Goal: Task Accomplishment & Management: Complete application form

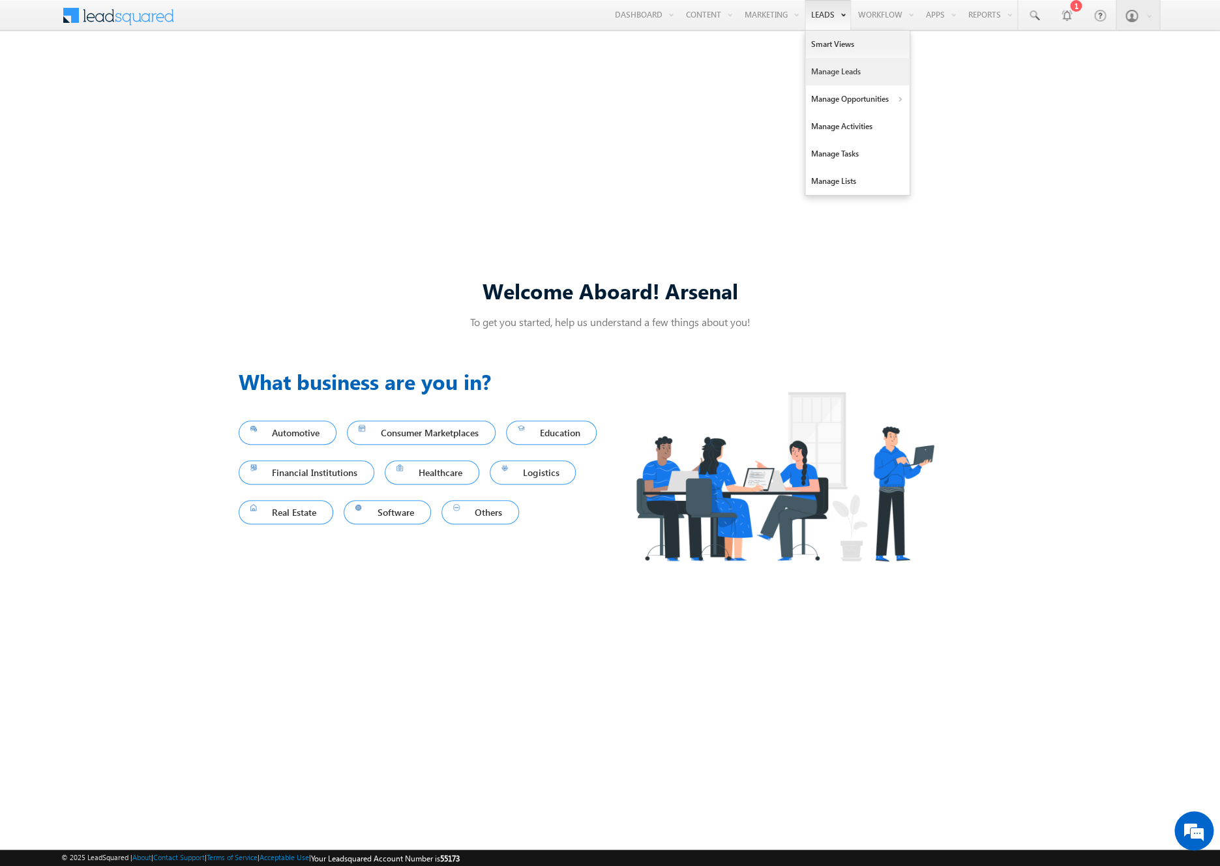
click at [821, 73] on link "Manage Leads" at bounding box center [857, 71] width 104 height 27
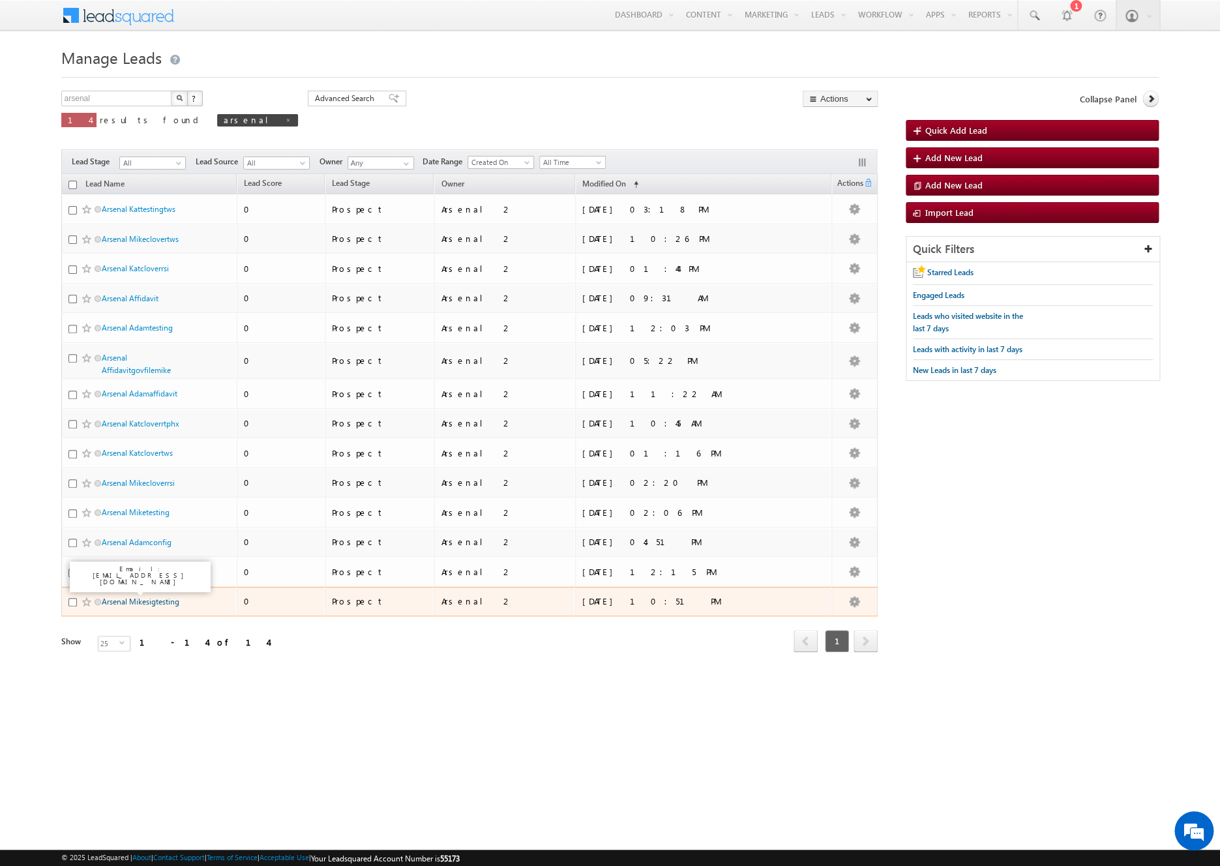
click at [141, 603] on link "Arsenal Mikesigtesting" at bounding box center [141, 602] width 78 height 10
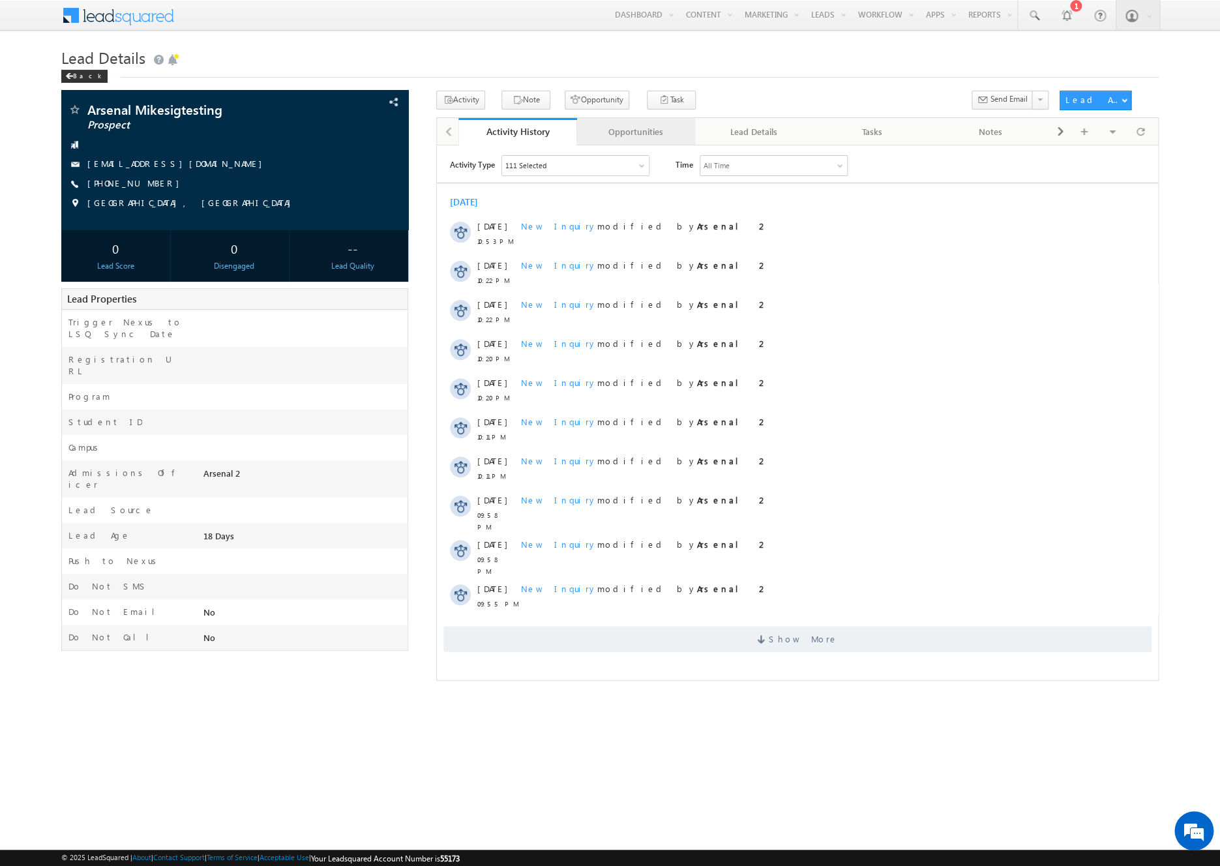
click at [668, 132] on div "Opportunities" at bounding box center [636, 132] width 96 height 16
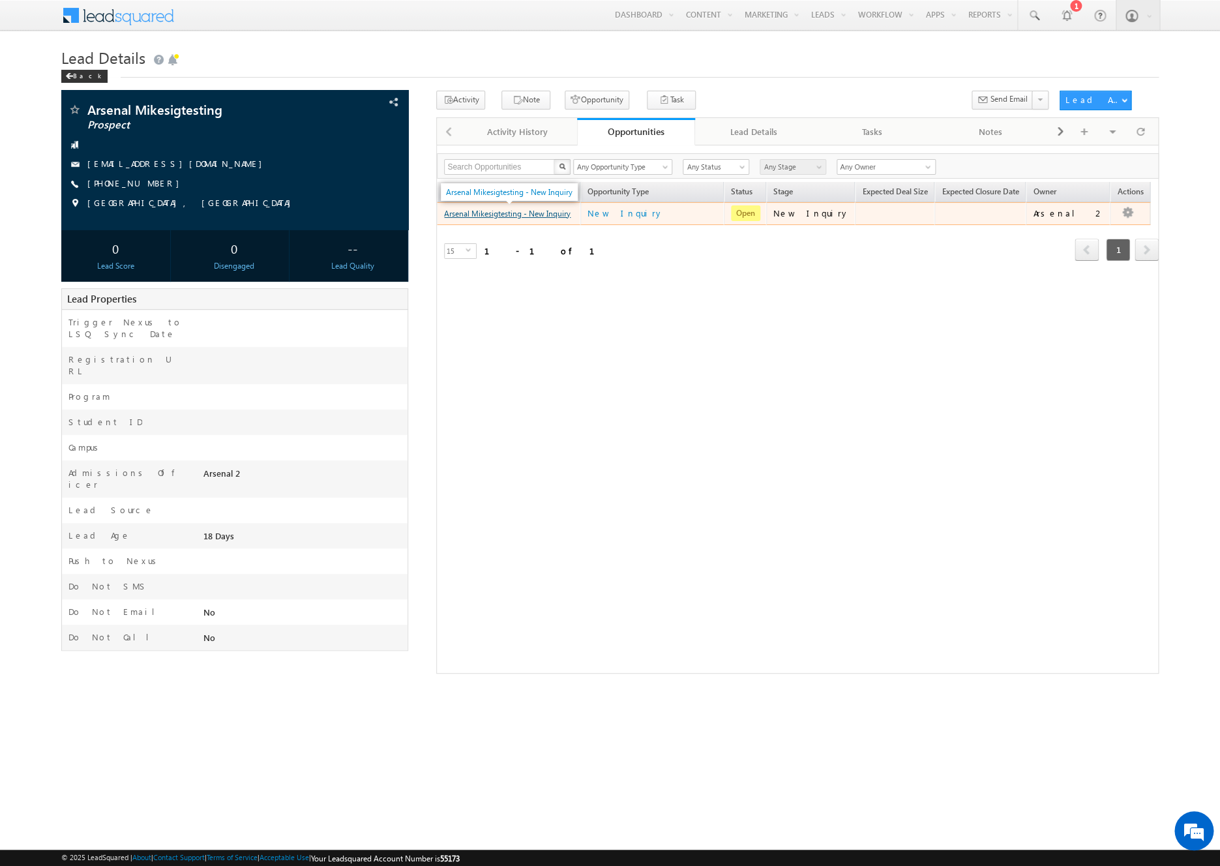
click at [567, 218] on link "Arsenal Mikesigtesting - New Inquiry" at bounding box center [507, 214] width 126 height 10
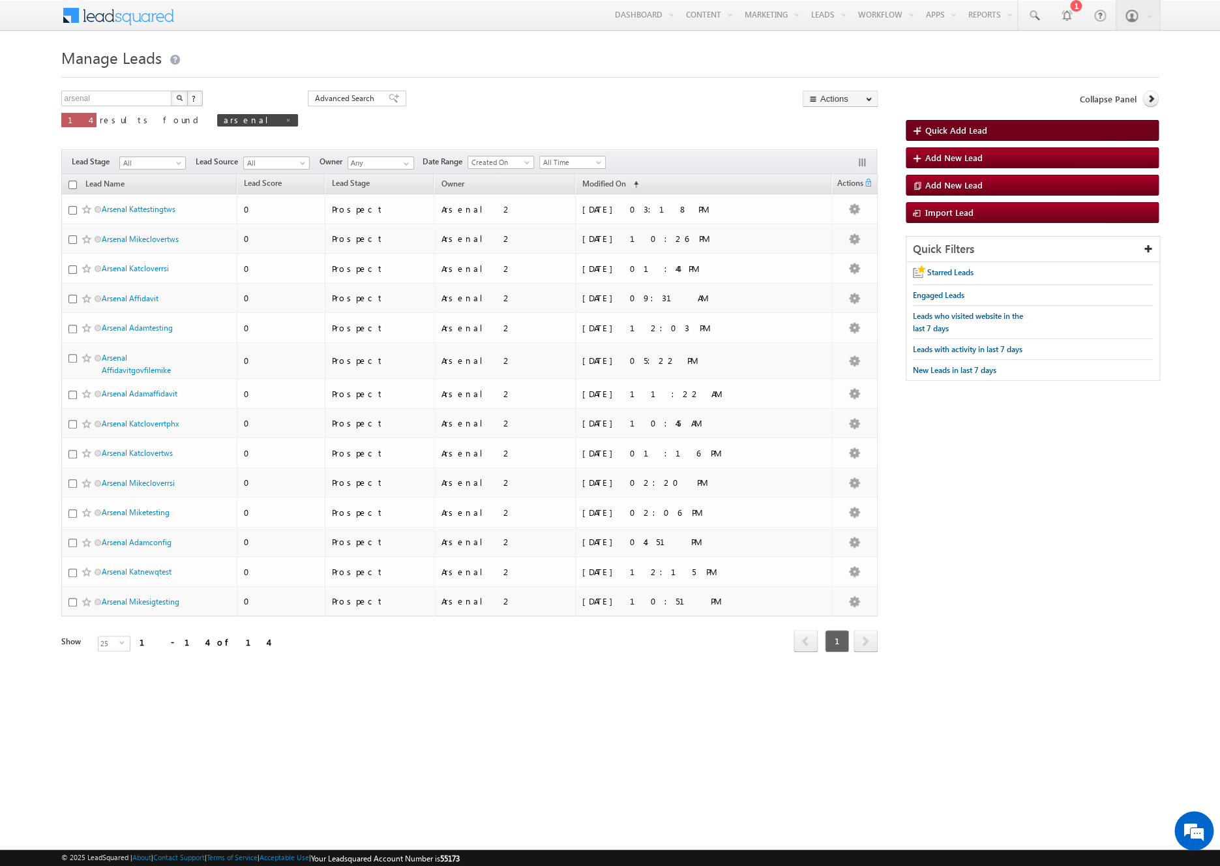
click at [981, 128] on span "Quick Add Lead" at bounding box center [956, 130] width 62 height 11
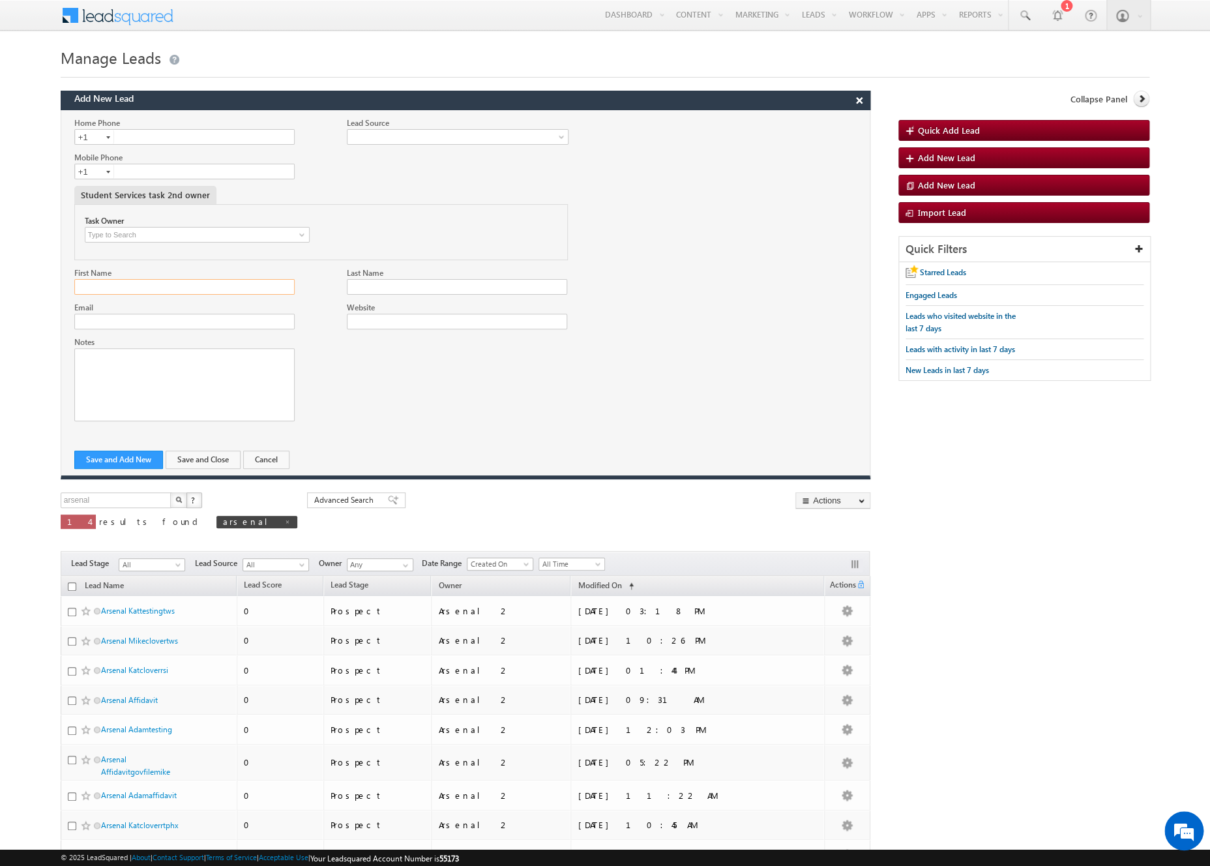
click at [208, 289] on input "First Name" at bounding box center [184, 287] width 220 height 16
type input "Arsenal"
type input "Mikeaffidavitredux"
click at [366, 288] on input "Mikeaffidavitredux" at bounding box center [457, 287] width 220 height 16
click at [365, 288] on input "Mikeaffidavitredux" at bounding box center [457, 287] width 220 height 16
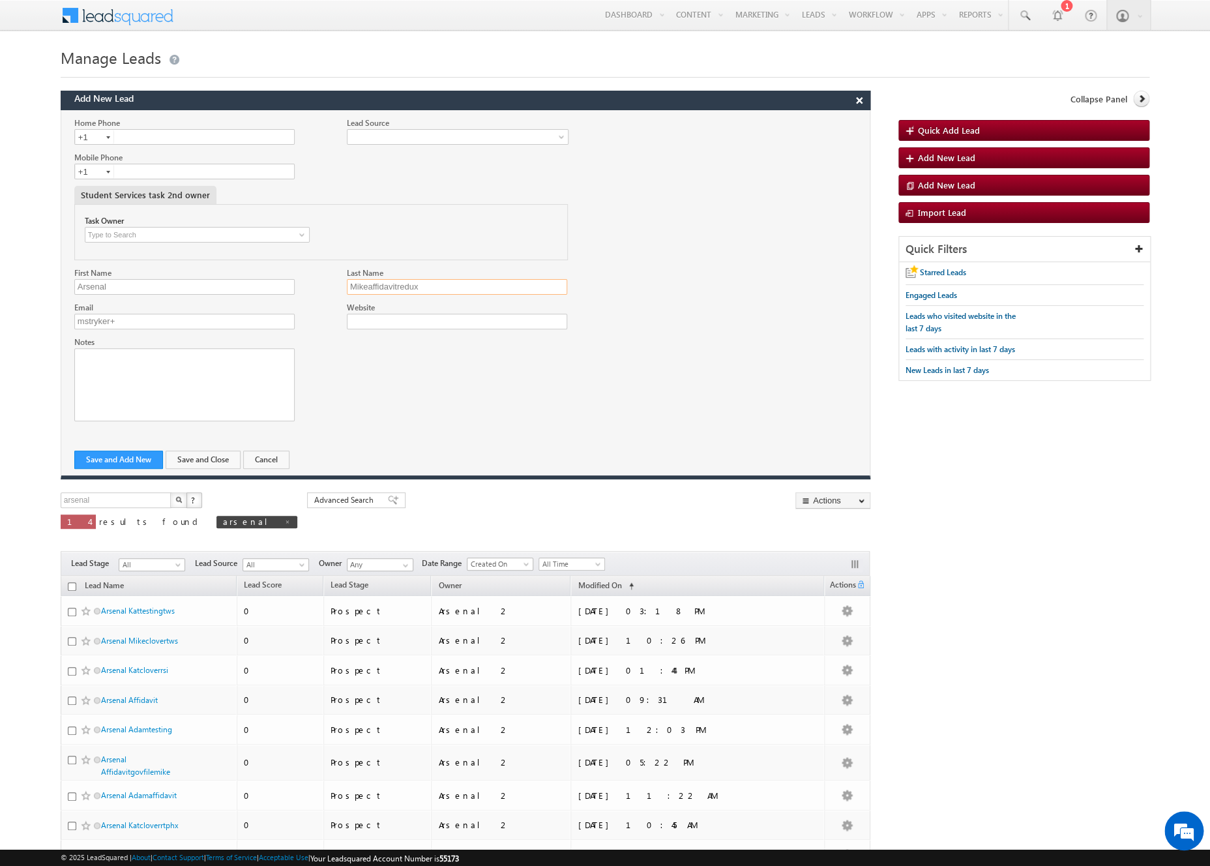
click at [365, 288] on input "Mikeaffidavitredux" at bounding box center [457, 287] width 220 height 16
click at [245, 319] on input "mstryker+" at bounding box center [184, 322] width 220 height 16
paste input "Mikeaffidavitredux"
type input "mstryker+Mikeaffidavitredux@arsenalstudios.com"
click at [126, 461] on button "Save and Add New" at bounding box center [118, 460] width 89 height 18
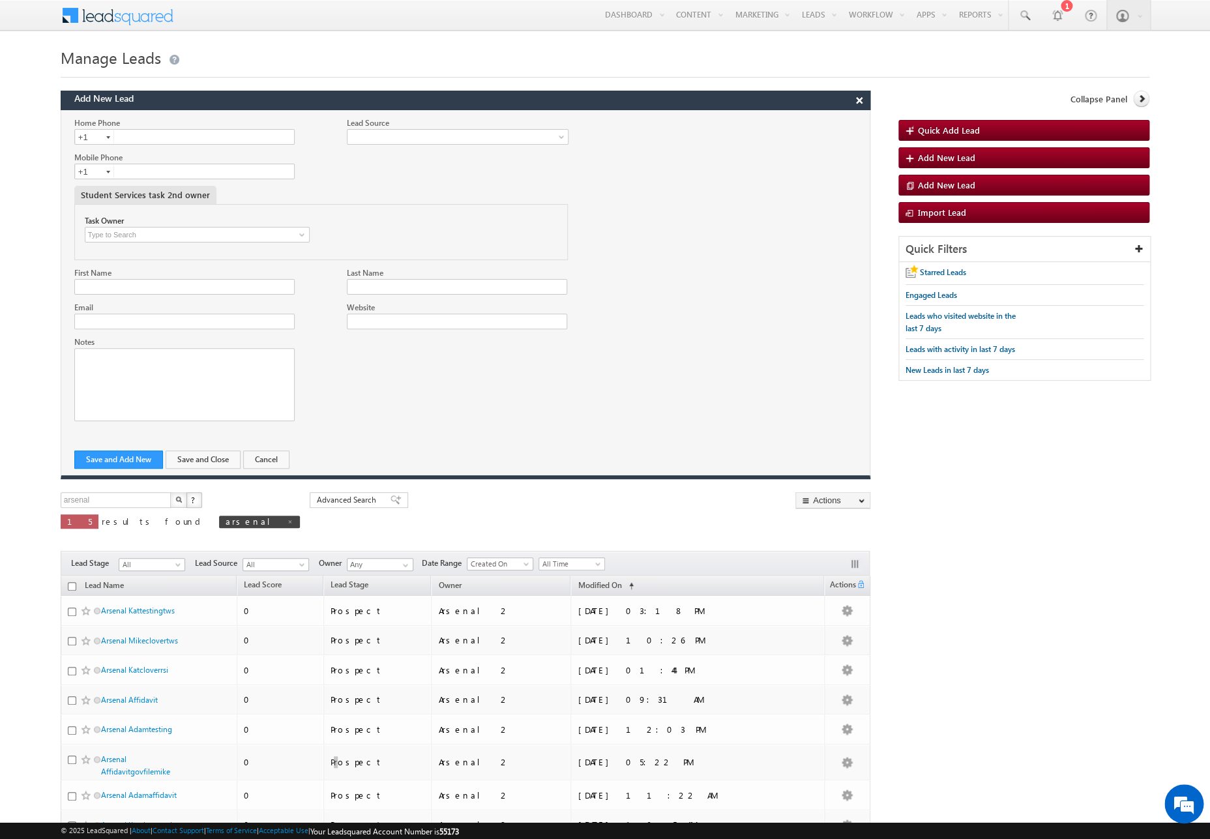
scroll to position [318, 0]
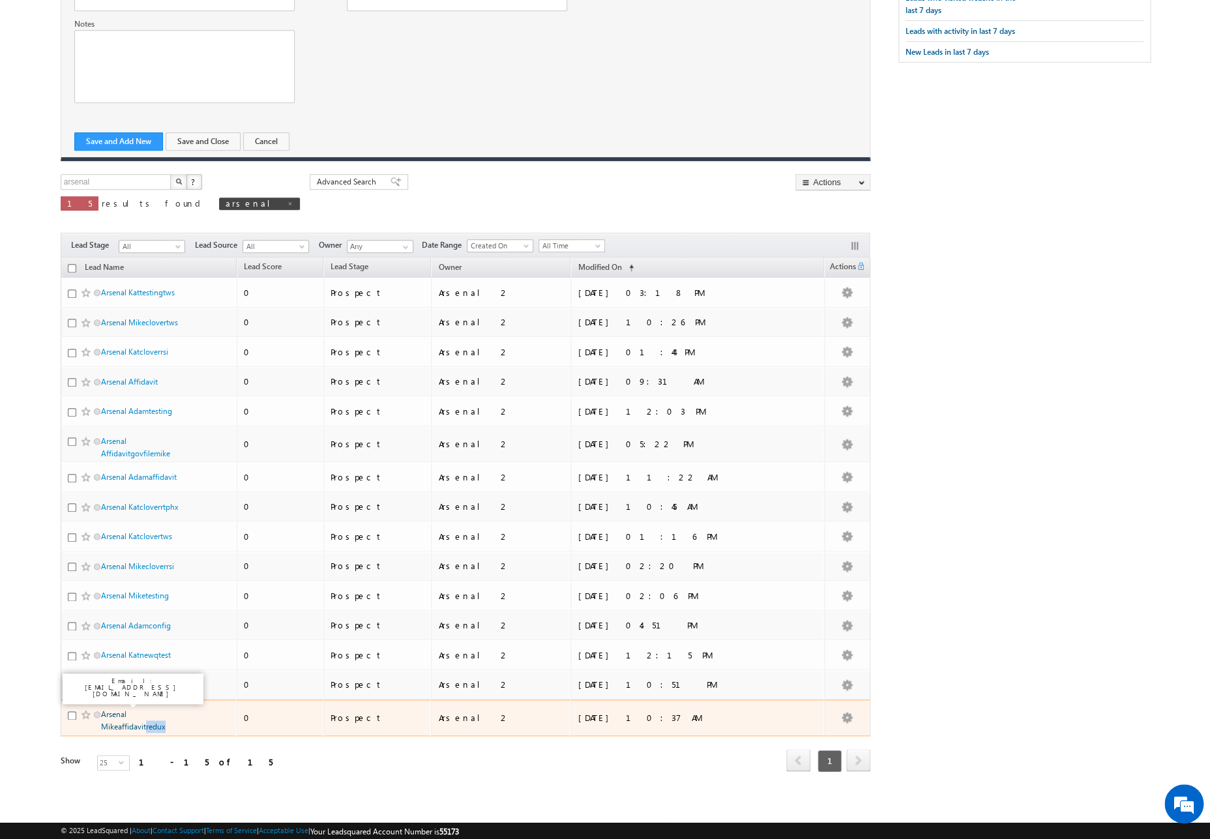
click at [149, 724] on link "Arsenal Mikeaffidavitredux" at bounding box center [133, 720] width 65 height 22
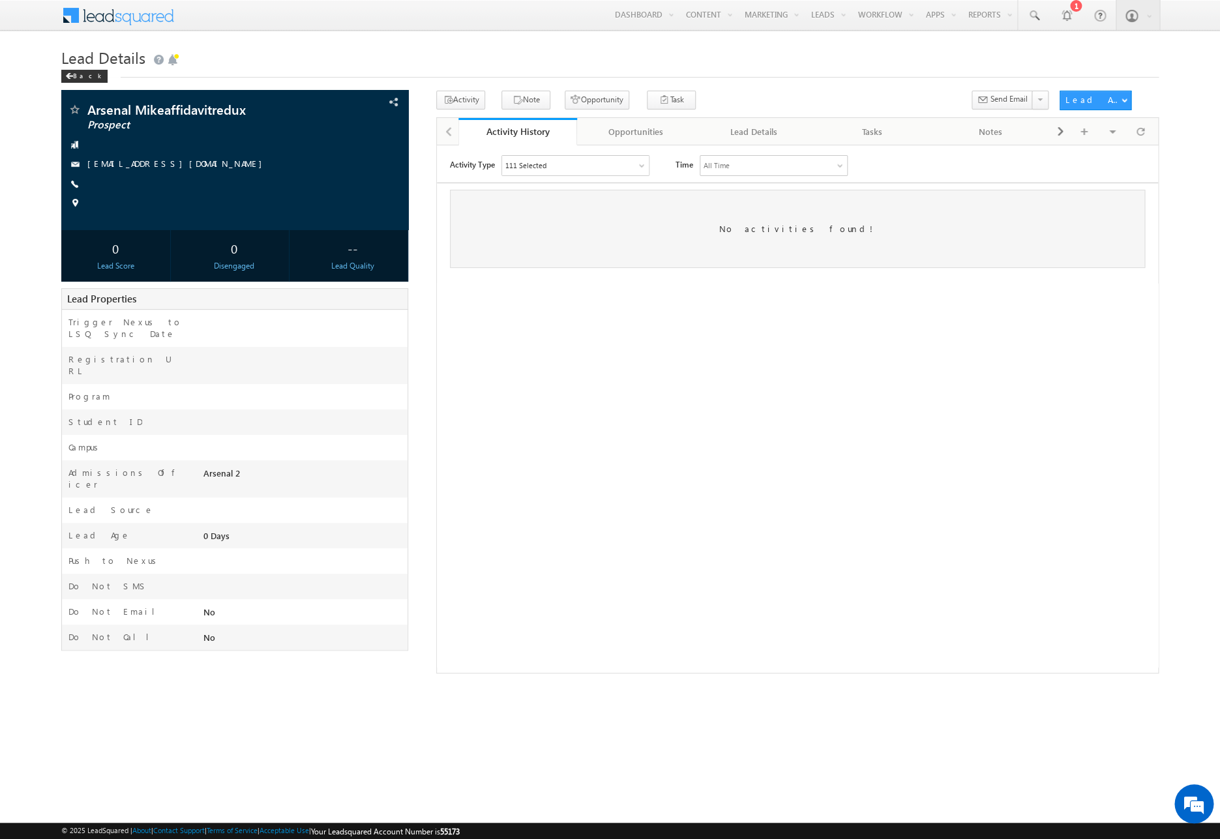
click at [153, 706] on html "Menu Arsenal 2 arsen alstu dios2 @stra tatec [DOMAIN_NAME]" at bounding box center [610, 353] width 1220 height 706
click at [596, 490] on html "Activity Type 111 Selected Select All Sales Activities 1 Sales Activity Opportu…" at bounding box center [797, 318] width 721 height 346
click at [758, 142] on link "Lead Details" at bounding box center [754, 131] width 118 height 27
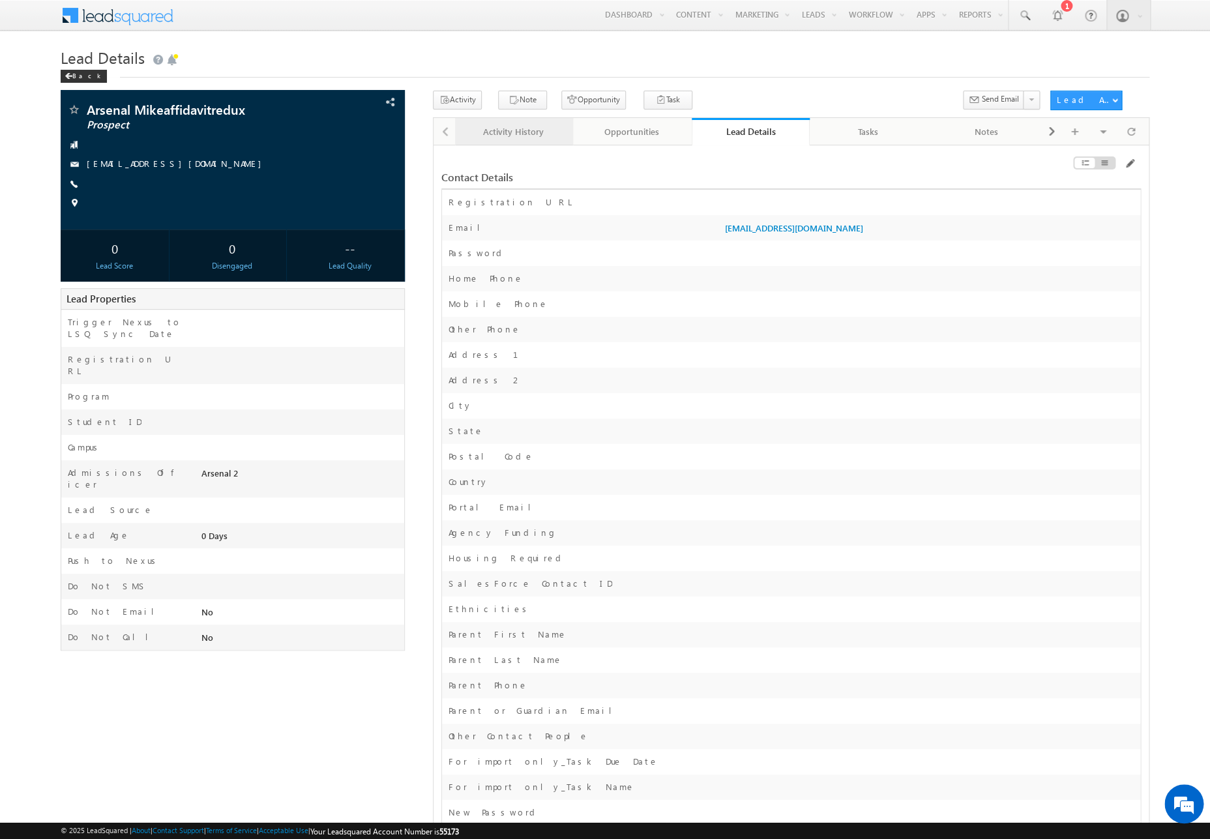
click at [522, 138] on div "Activity History" at bounding box center [514, 132] width 96 height 16
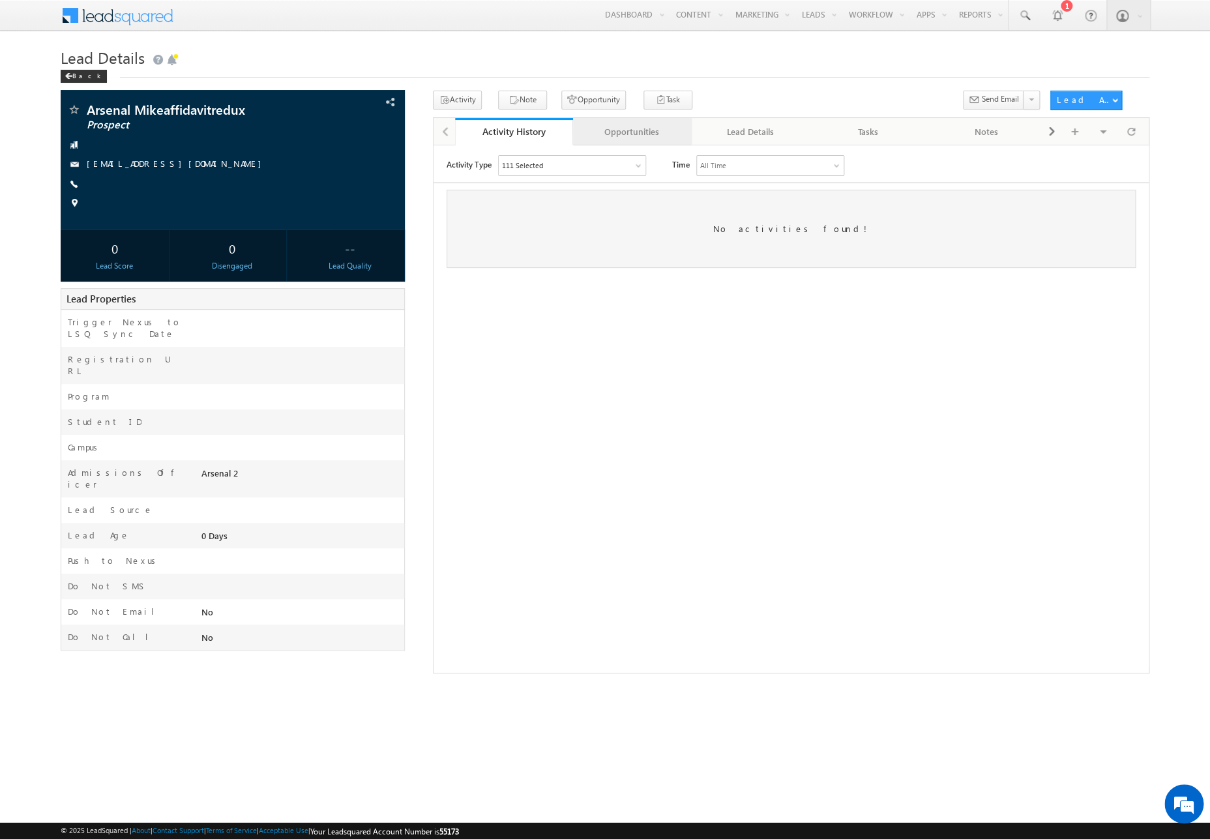
click at [646, 138] on div "Opportunities" at bounding box center [632, 132] width 96 height 16
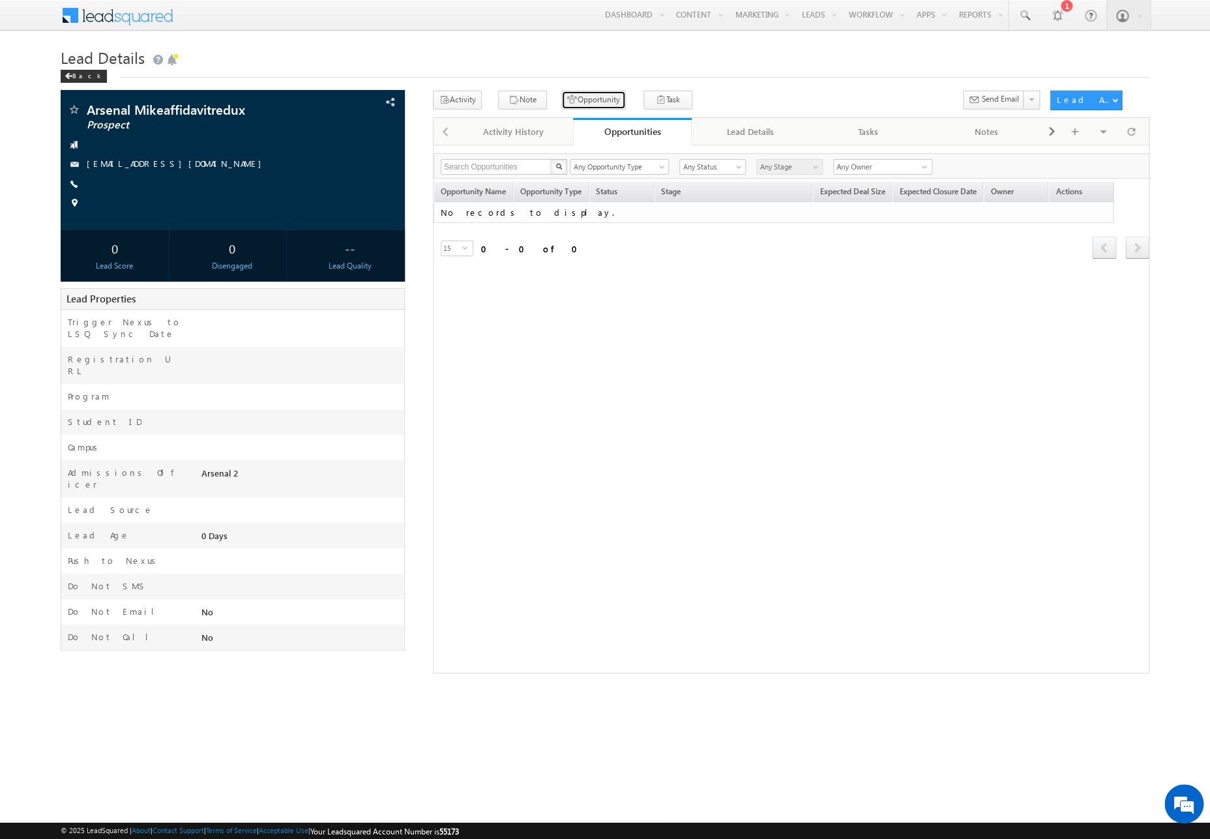
click at [597, 102] on button "Opportunity" at bounding box center [593, 100] width 65 height 19
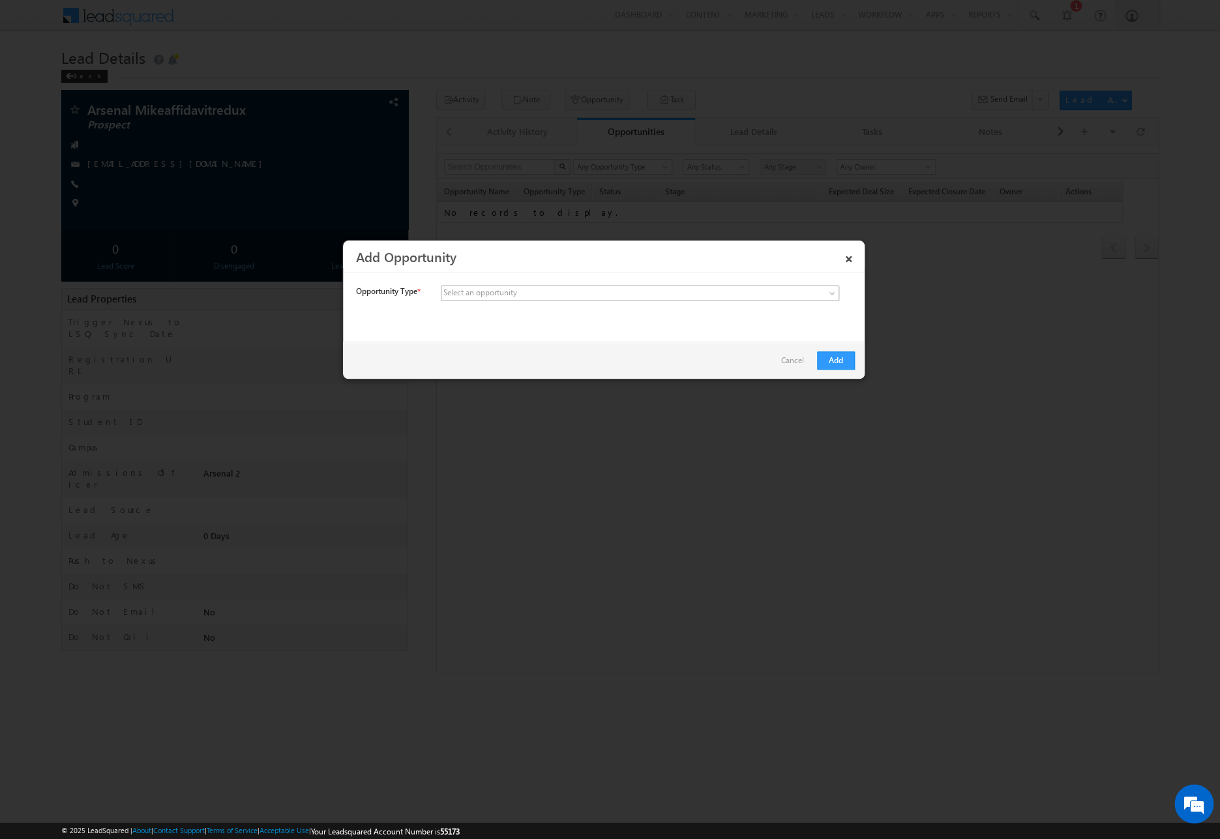
click at [578, 296] on span at bounding box center [542, 294] width 203 height 12
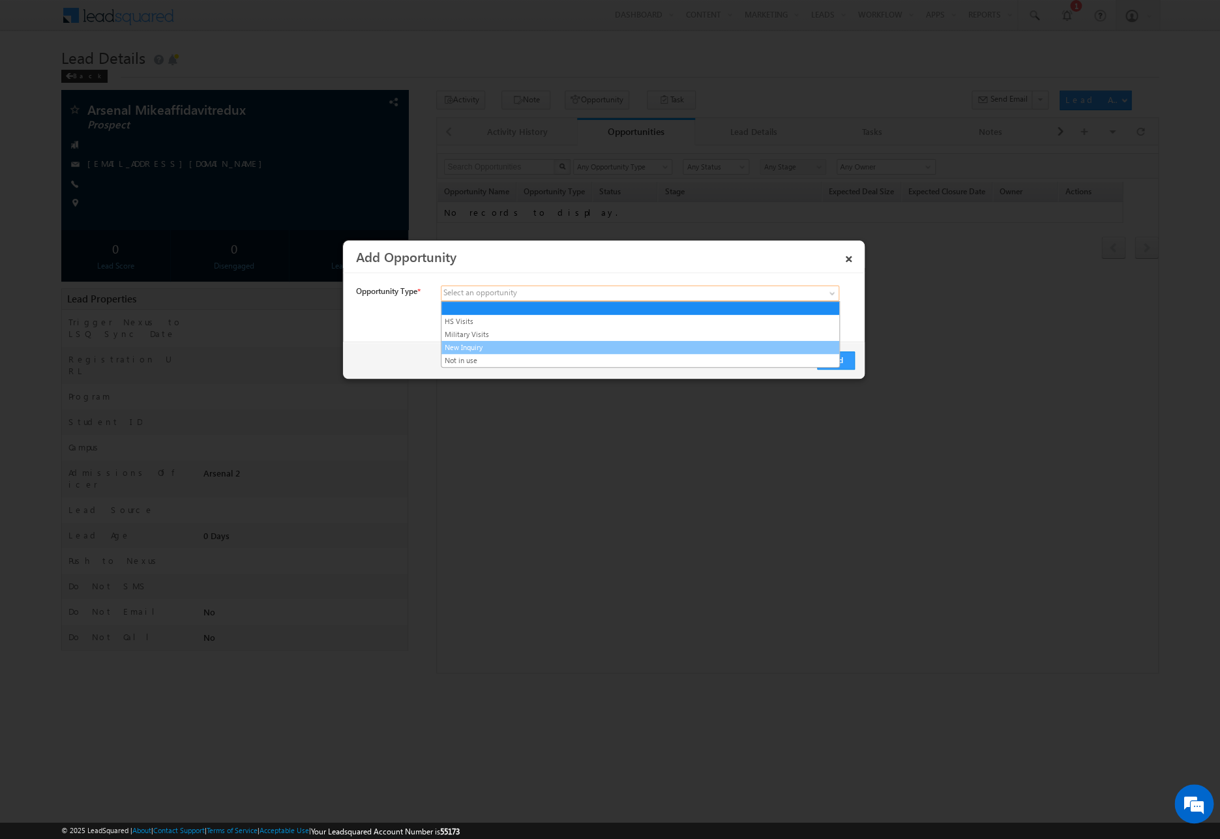
click at [574, 346] on link "New Inquiry" at bounding box center [640, 348] width 398 height 12
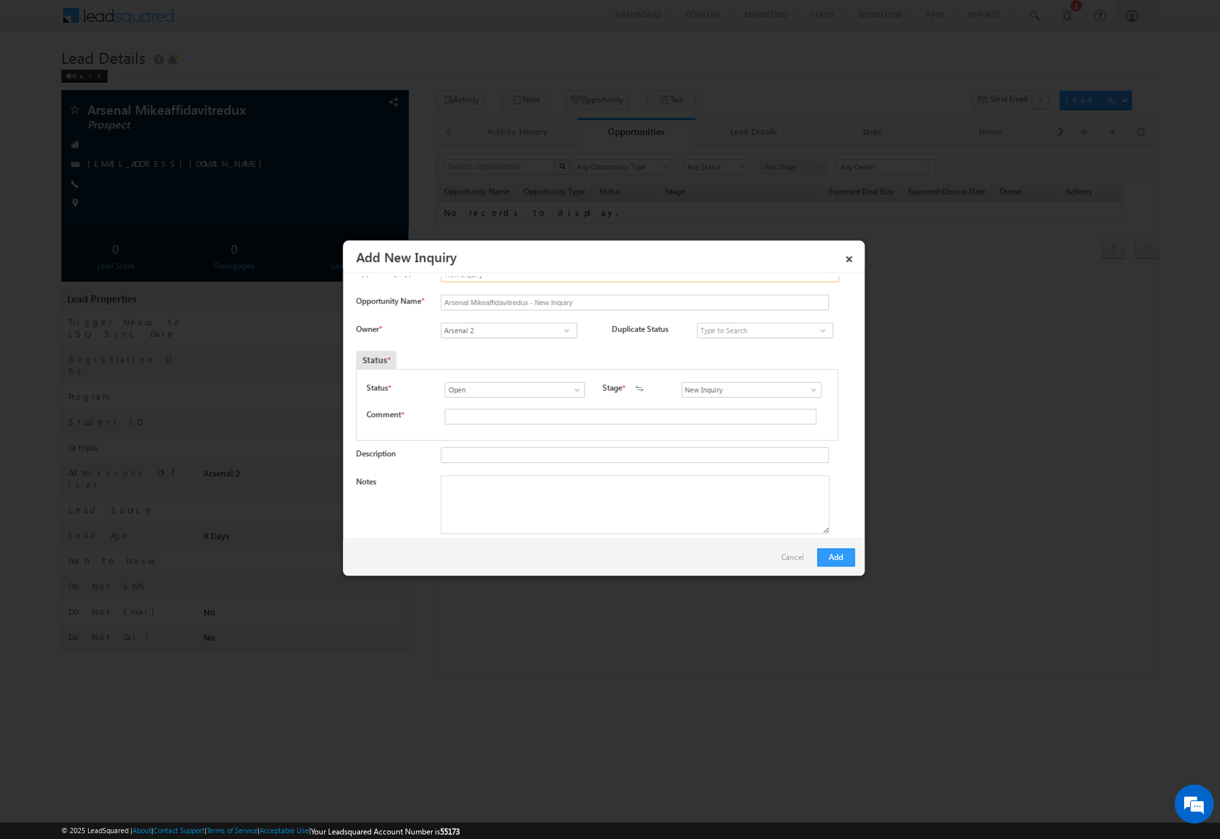
scroll to position [23, 0]
click at [608, 411] on input "text" at bounding box center [631, 412] width 372 height 16
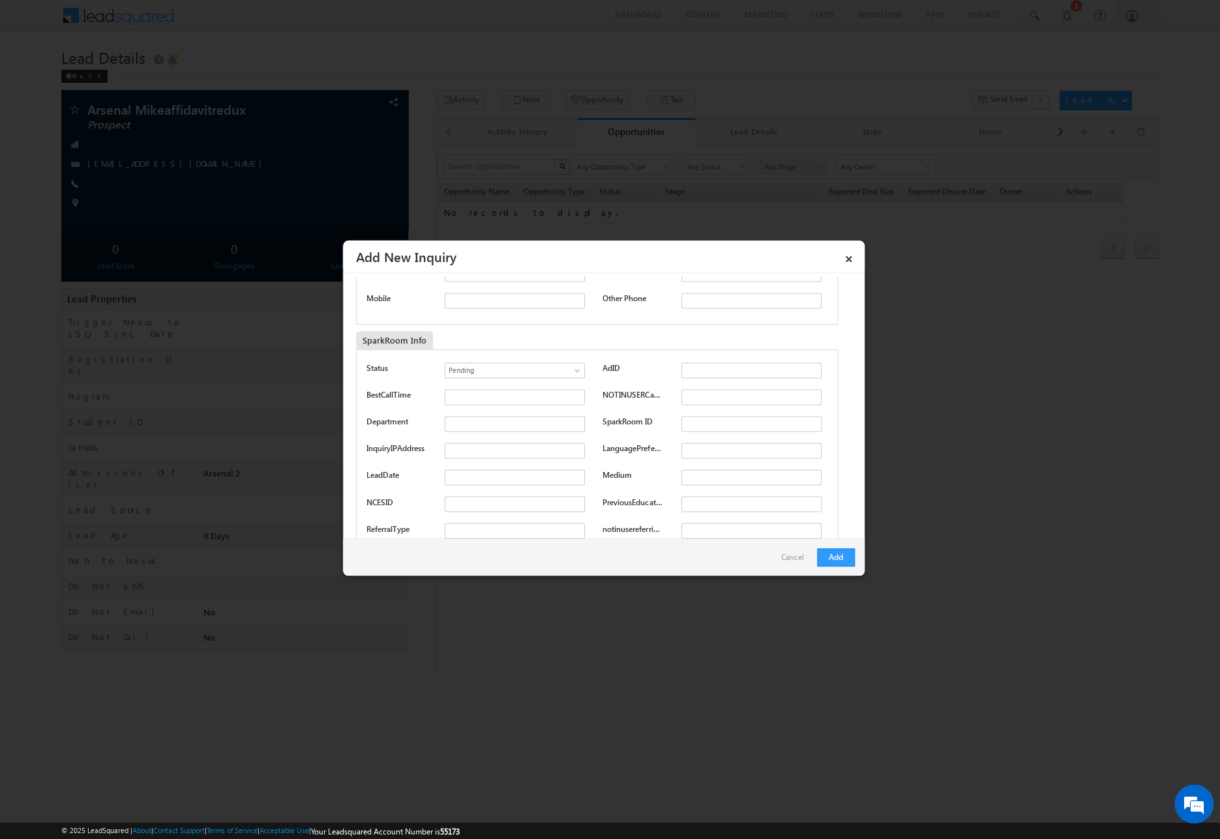
scroll to position [1009, 0]
type input "asdf"
click at [624, 361] on div "Status Pending Approved Pending AdID BestCallTime NOTINUSERCaptureUrl" at bounding box center [597, 615] width 483 height 533
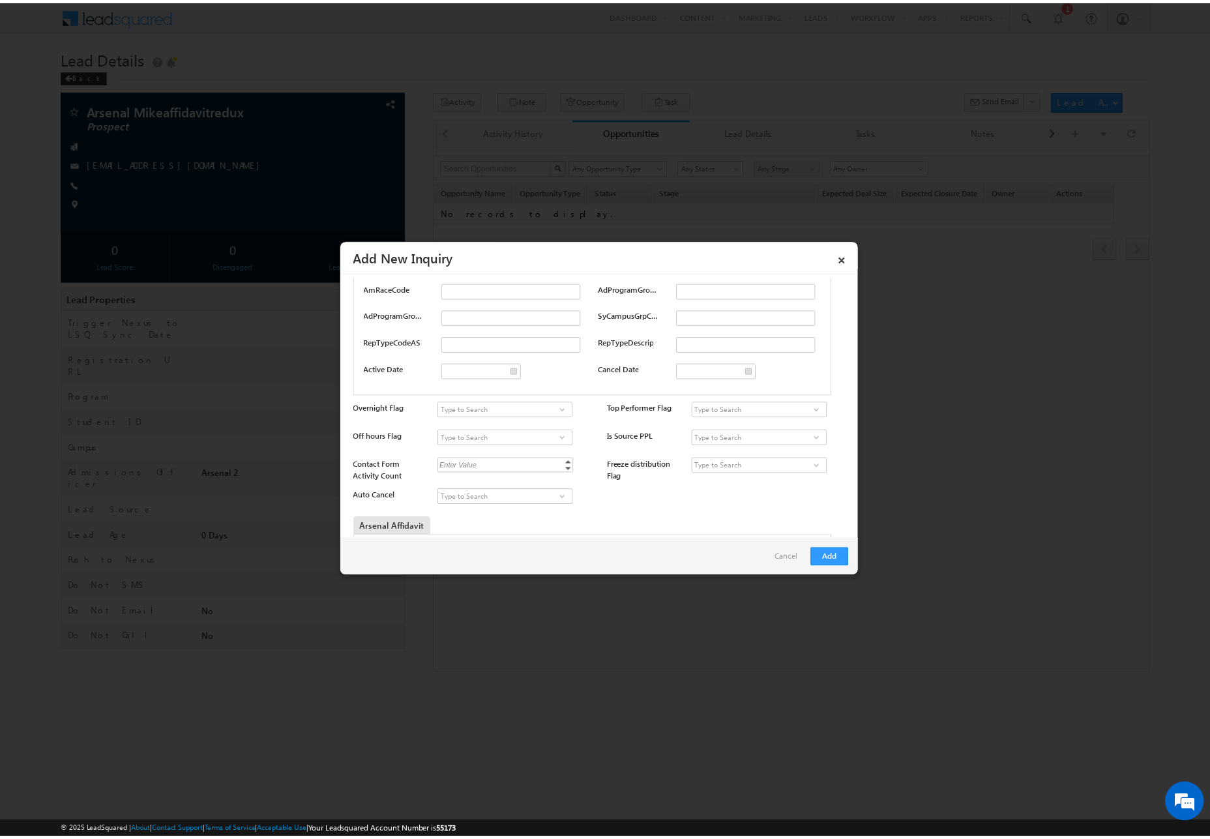
scroll to position [3897, 0]
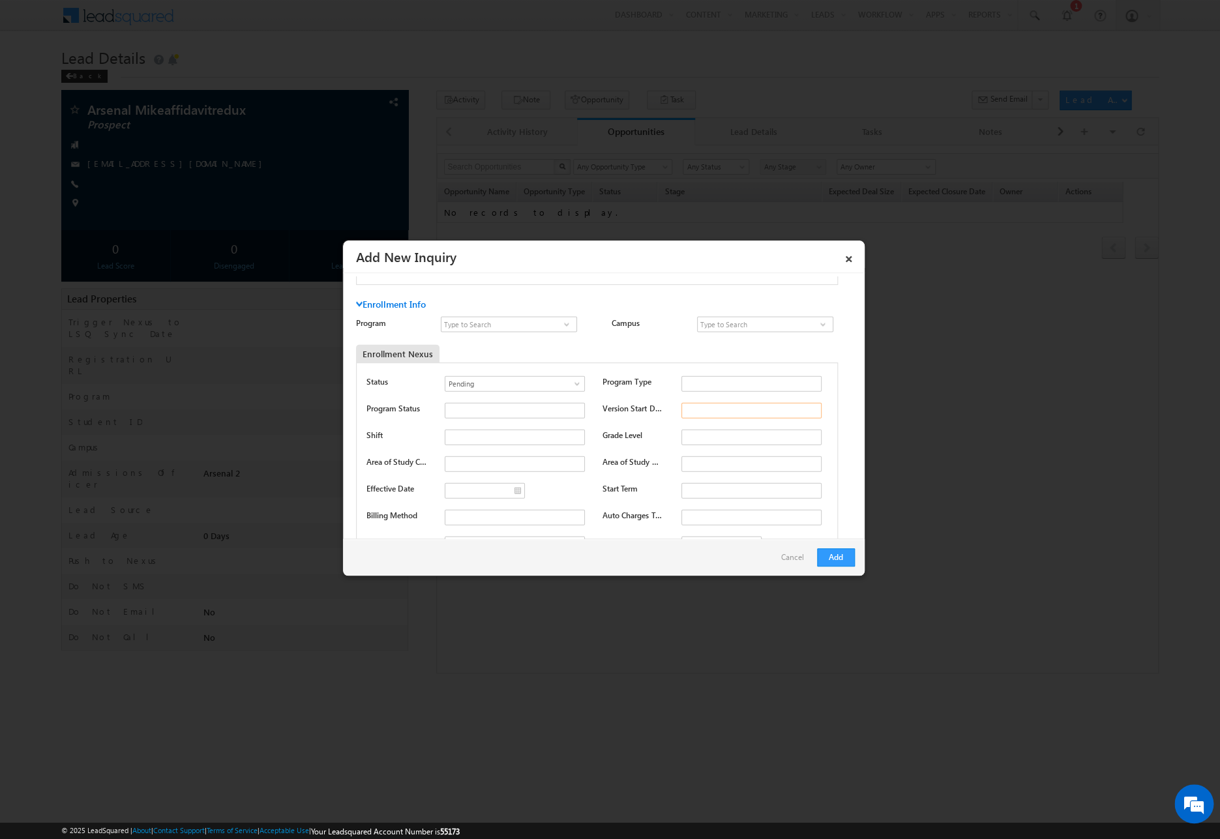
click at [690, 412] on input "text" at bounding box center [751, 410] width 140 height 16
type input "2026-01-01 PW"
click at [529, 329] on input at bounding box center [509, 324] width 136 height 16
click at [543, 338] on link "Professional Welder" at bounding box center [509, 339] width 136 height 15
type input "Professional Welder"
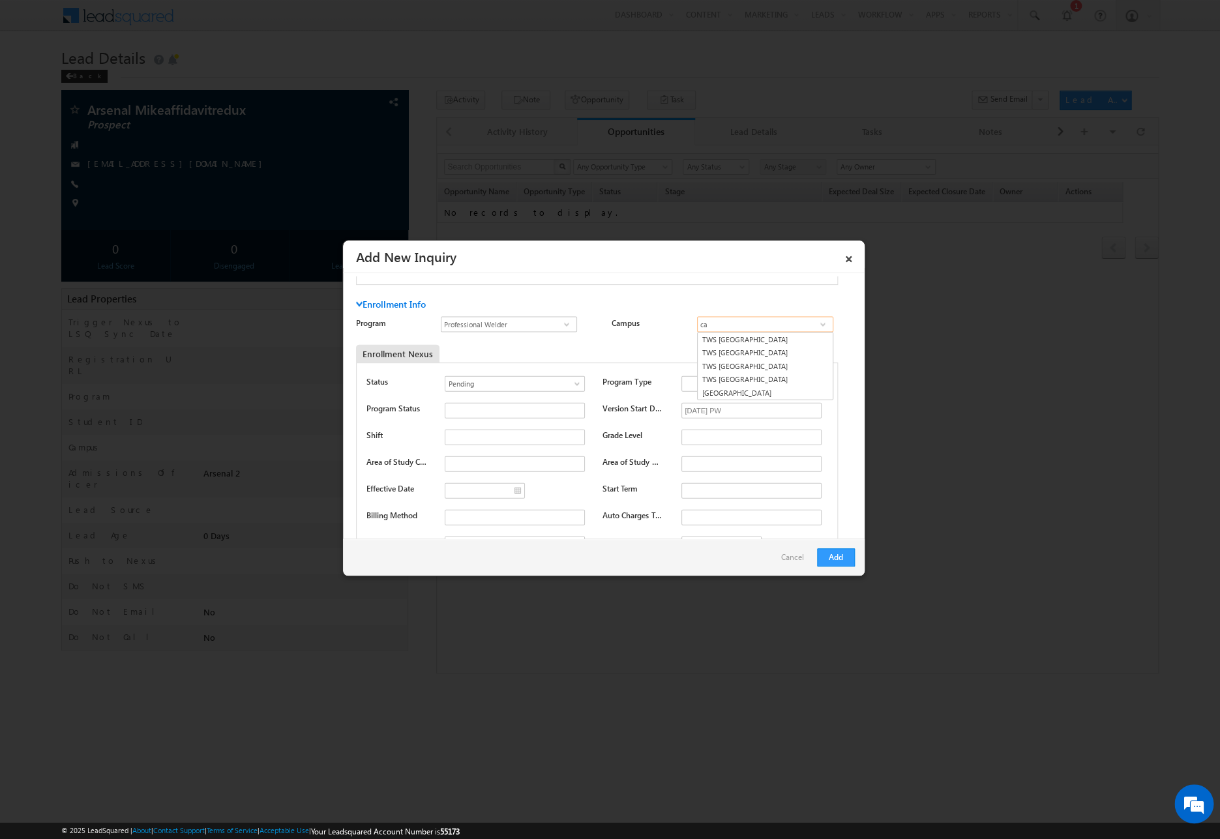
type input "c"
click at [715, 340] on link "TWS [GEOGRAPHIC_DATA]" at bounding box center [765, 339] width 136 height 15
type input "TWS [GEOGRAPHIC_DATA]"
click at [629, 344] on div "Enrollment Nexus" at bounding box center [535, 353] width 358 height 18
click at [831, 551] on button "Add" at bounding box center [836, 557] width 38 height 18
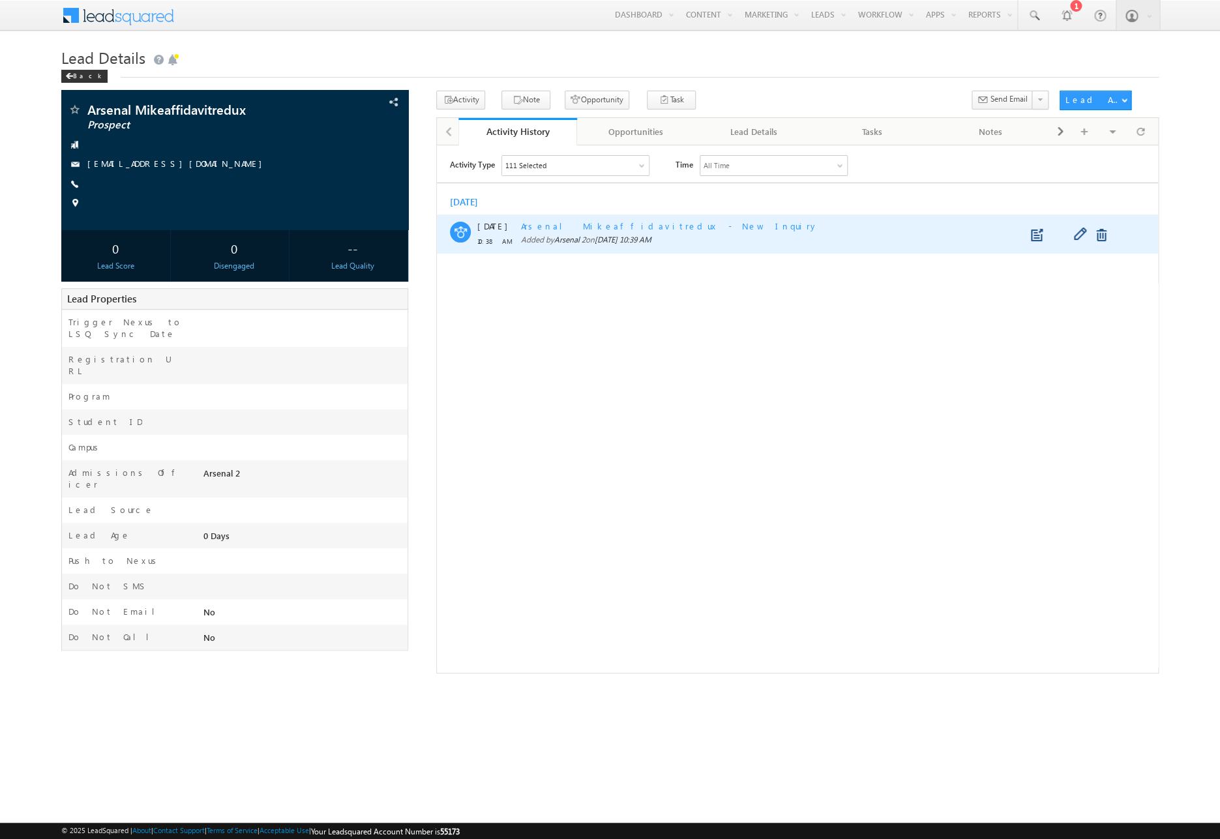
click at [571, 226] on span "Arsenal Mikeaffidavitredux - New Inquiry" at bounding box center [669, 225] width 297 height 11
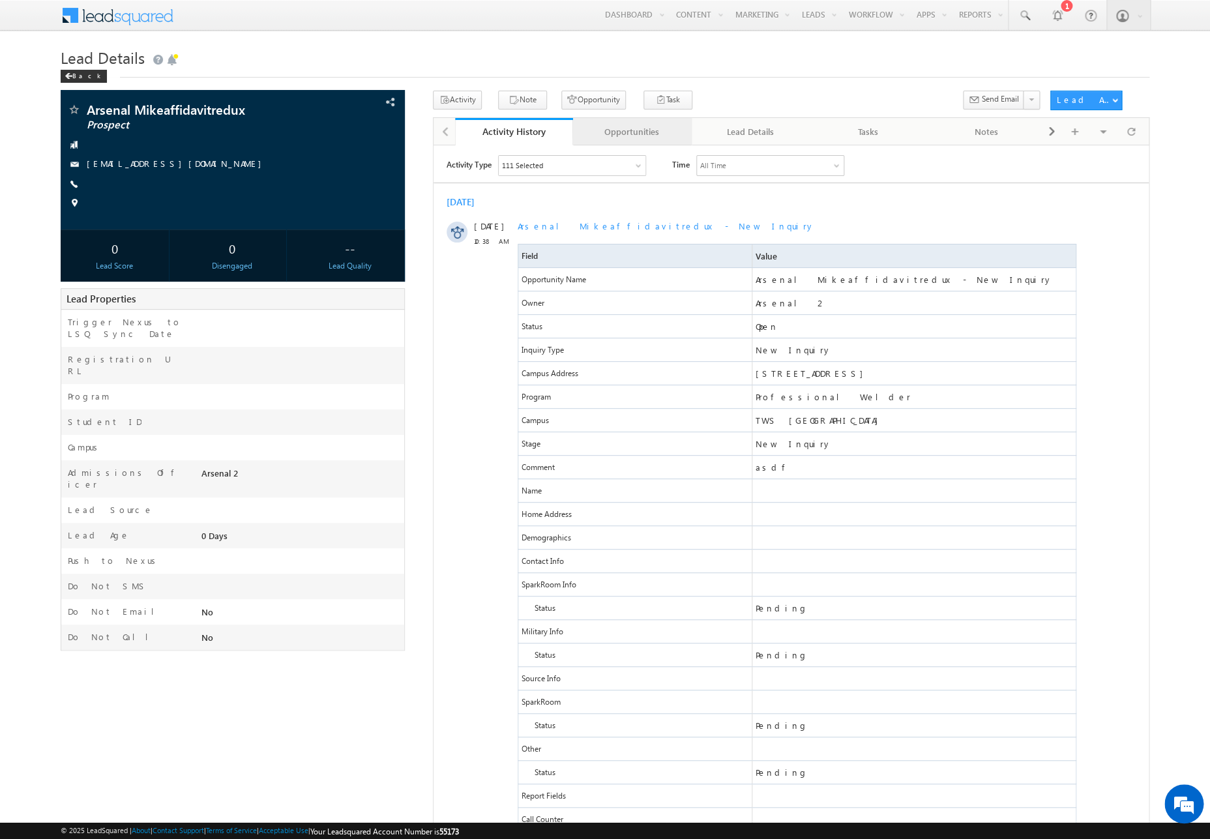
click at [632, 128] on div "Opportunities" at bounding box center [632, 132] width 96 height 16
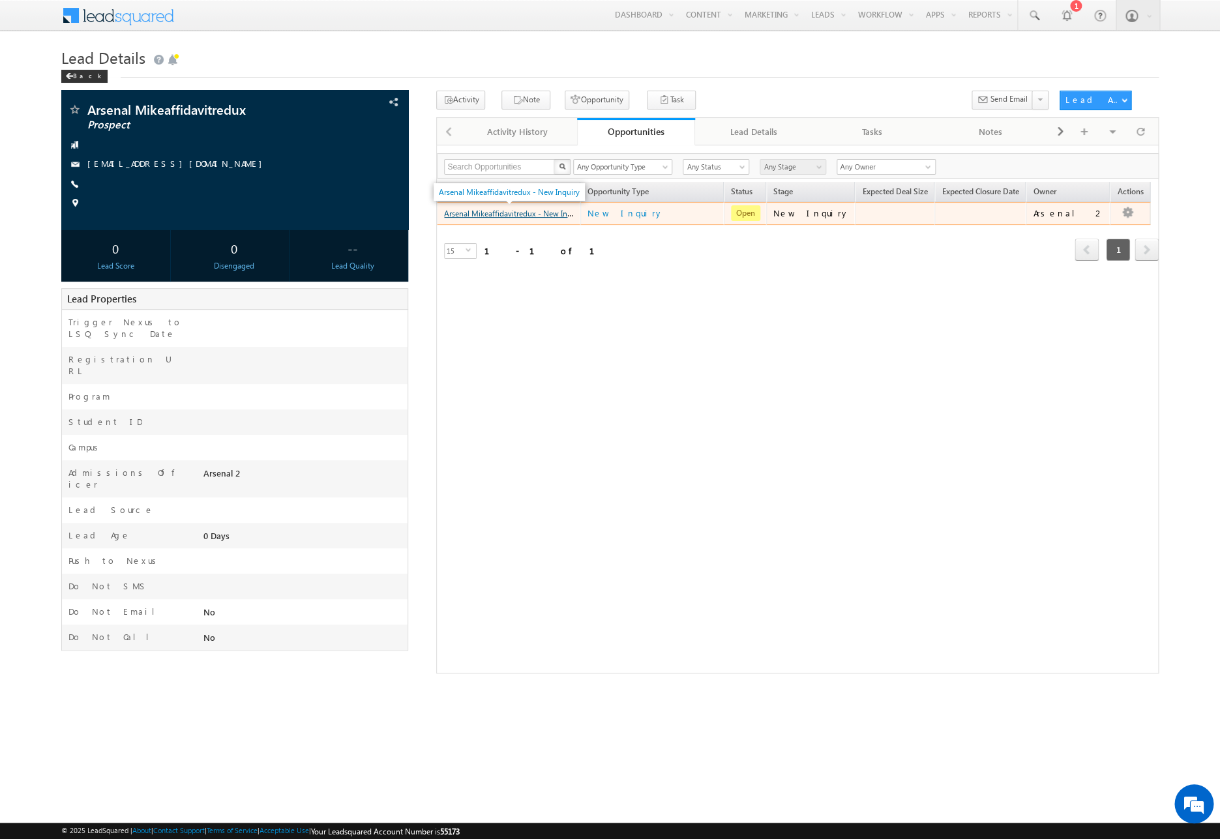
click at [511, 215] on link "Arsenal Mikeaffidavitredux - New Inquiry" at bounding box center [514, 212] width 141 height 11
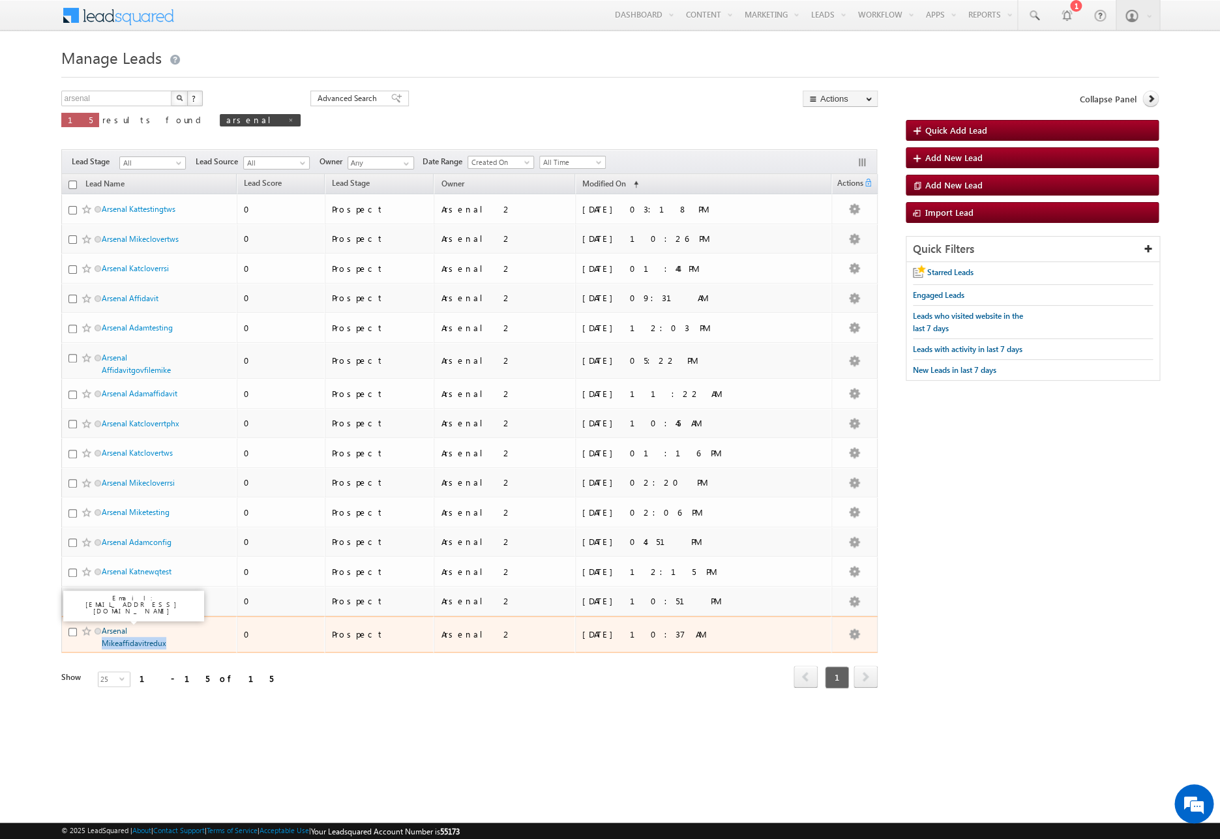
copy link "Mikeaffidavitredux"
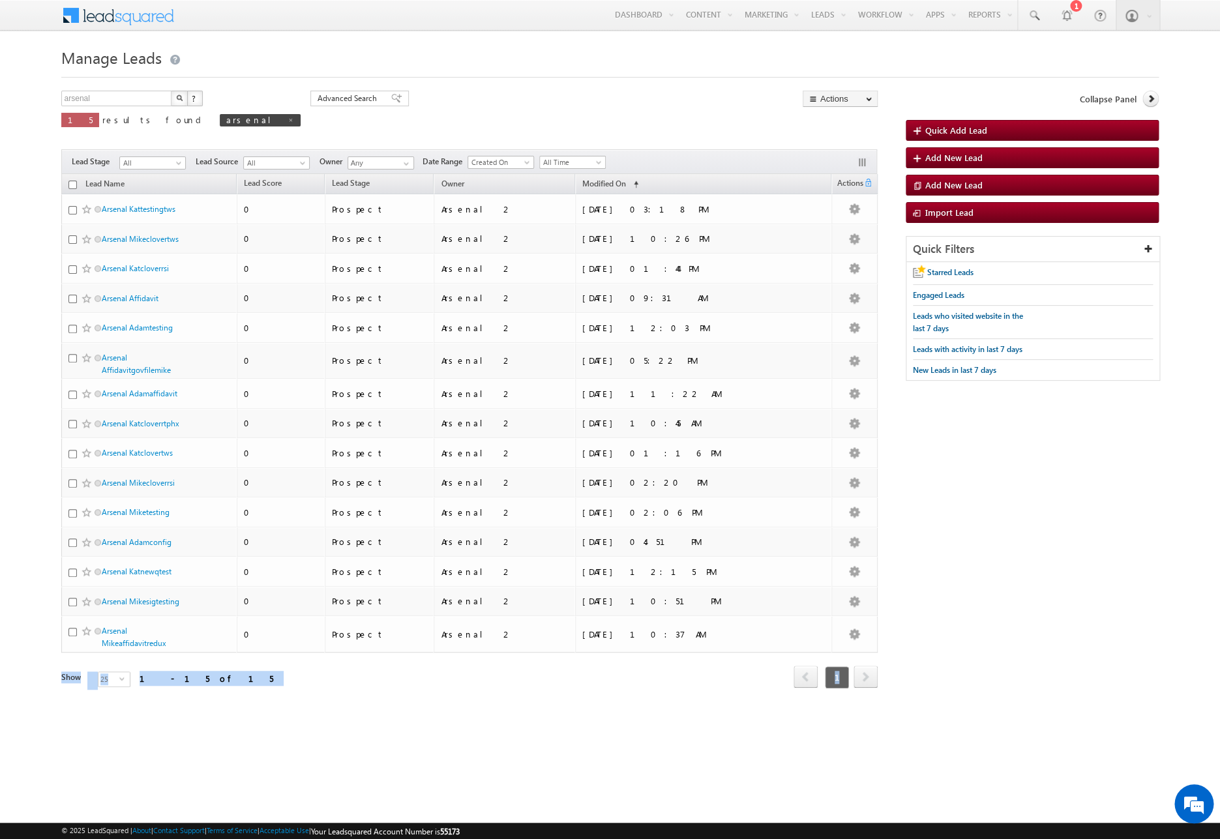
drag, startPoint x: 173, startPoint y: 644, endPoint x: 183, endPoint y: 679, distance: 36.4
click at [183, 680] on div "Lead Name Lead Score Lead Stage Owner Modified On" at bounding box center [469, 441] width 816 height 534
click at [220, 739] on html "Menu Arsenal 2 arsen alstu dios2 @stra tatec [DOMAIN_NAME]" at bounding box center [610, 378] width 1220 height 757
click at [929, 134] on span "Quick Add Lead" at bounding box center [956, 130] width 62 height 11
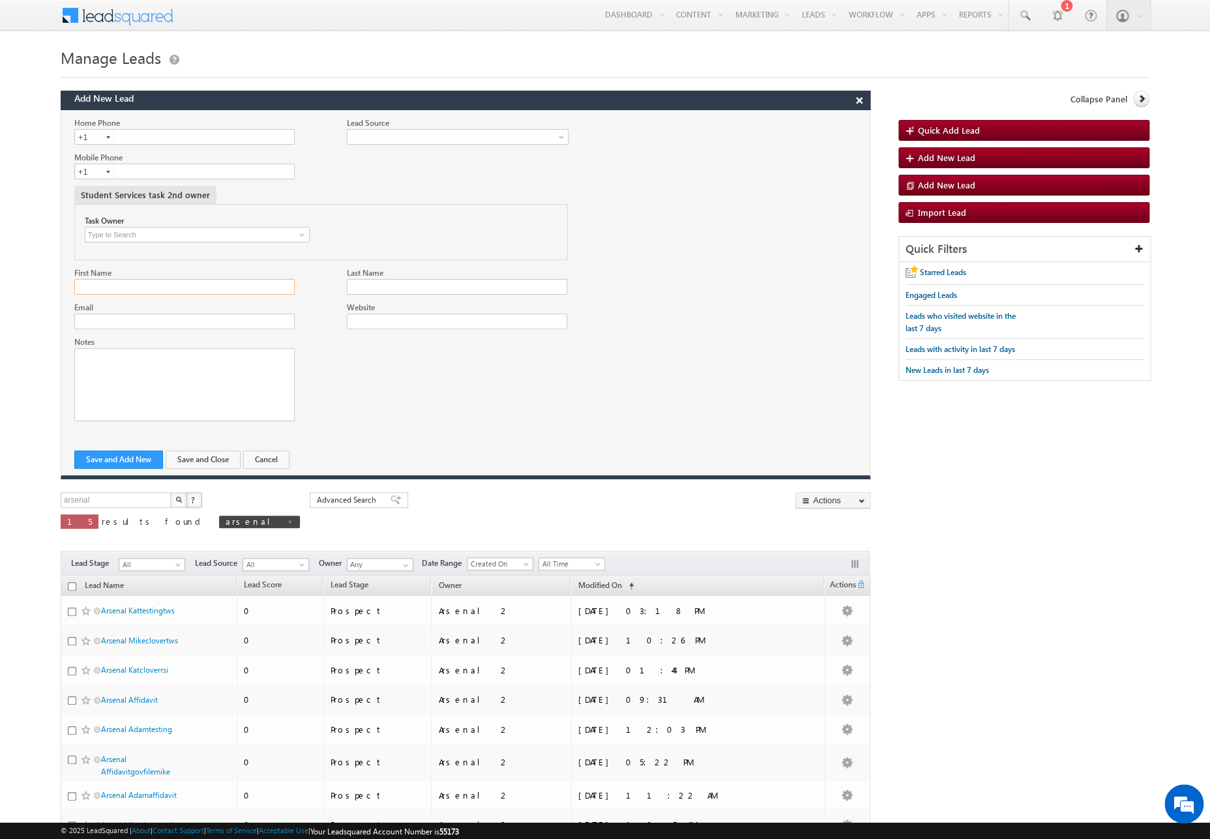
click at [225, 290] on input "First Name" at bounding box center [184, 287] width 220 height 16
type input "Arsenal"
paste input "Mikeaffidavitredux"
type input "Mikeaffidavitreduxrsi"
paste input "Mikeaffidavitredux"
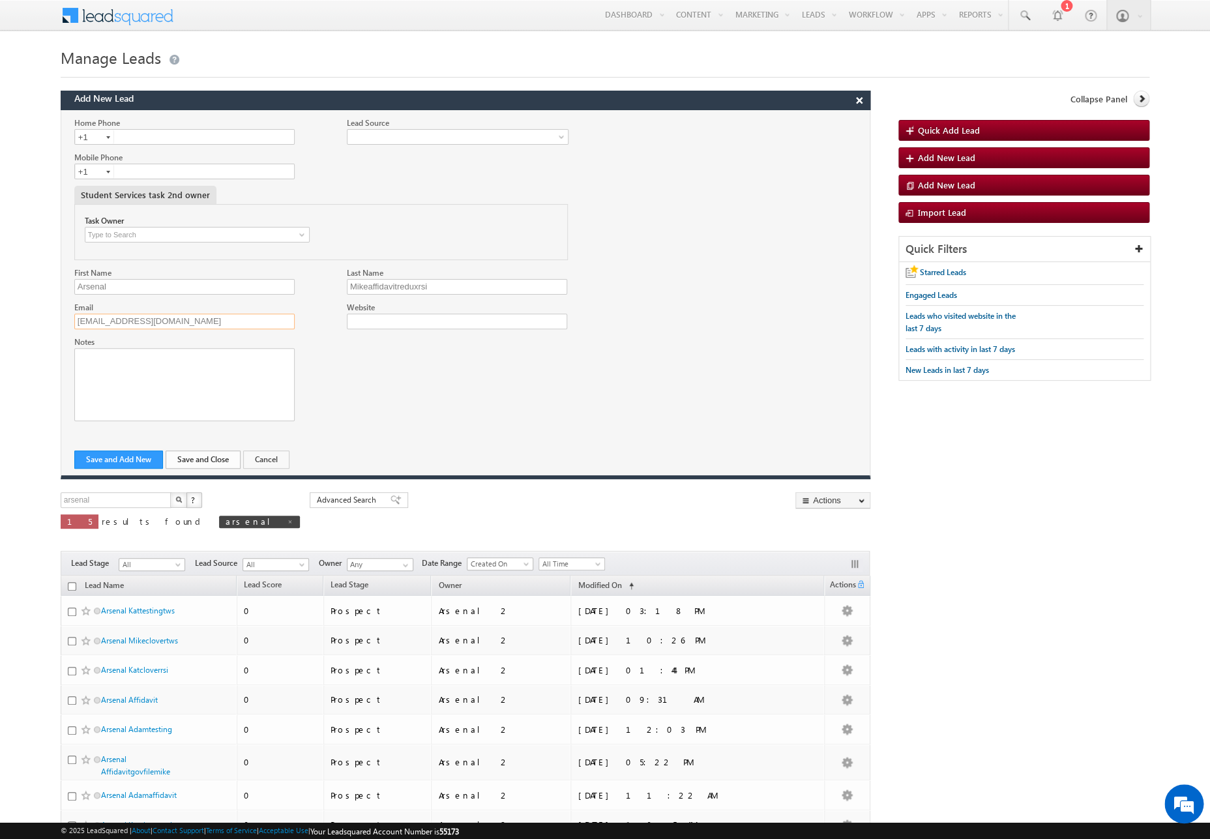
type input "mstryker+Mikeaffidavitreduxrsi@arsenalstudios.com"
click at [183, 459] on button "Save and Close" at bounding box center [203, 460] width 75 height 18
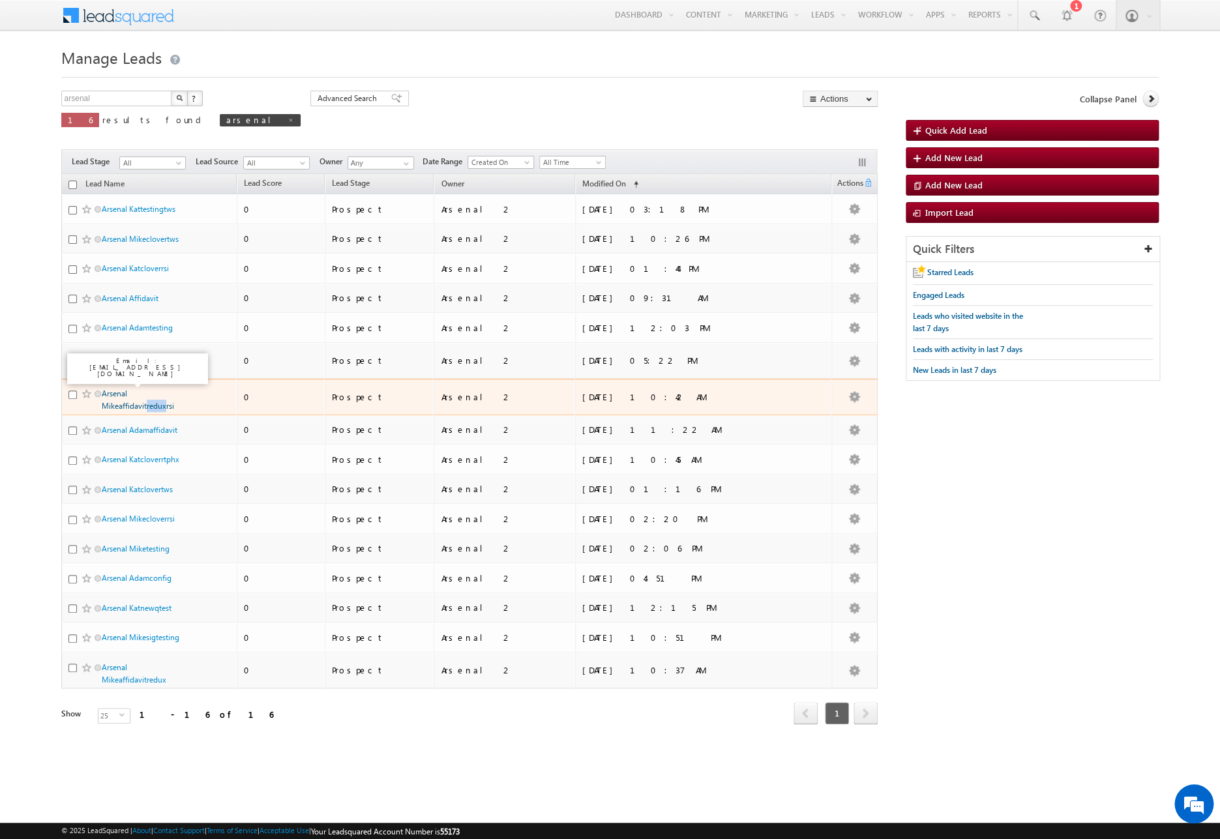
click at [125, 406] on link "Arsenal Mikeaffidavitreduxrsi" at bounding box center [138, 400] width 72 height 22
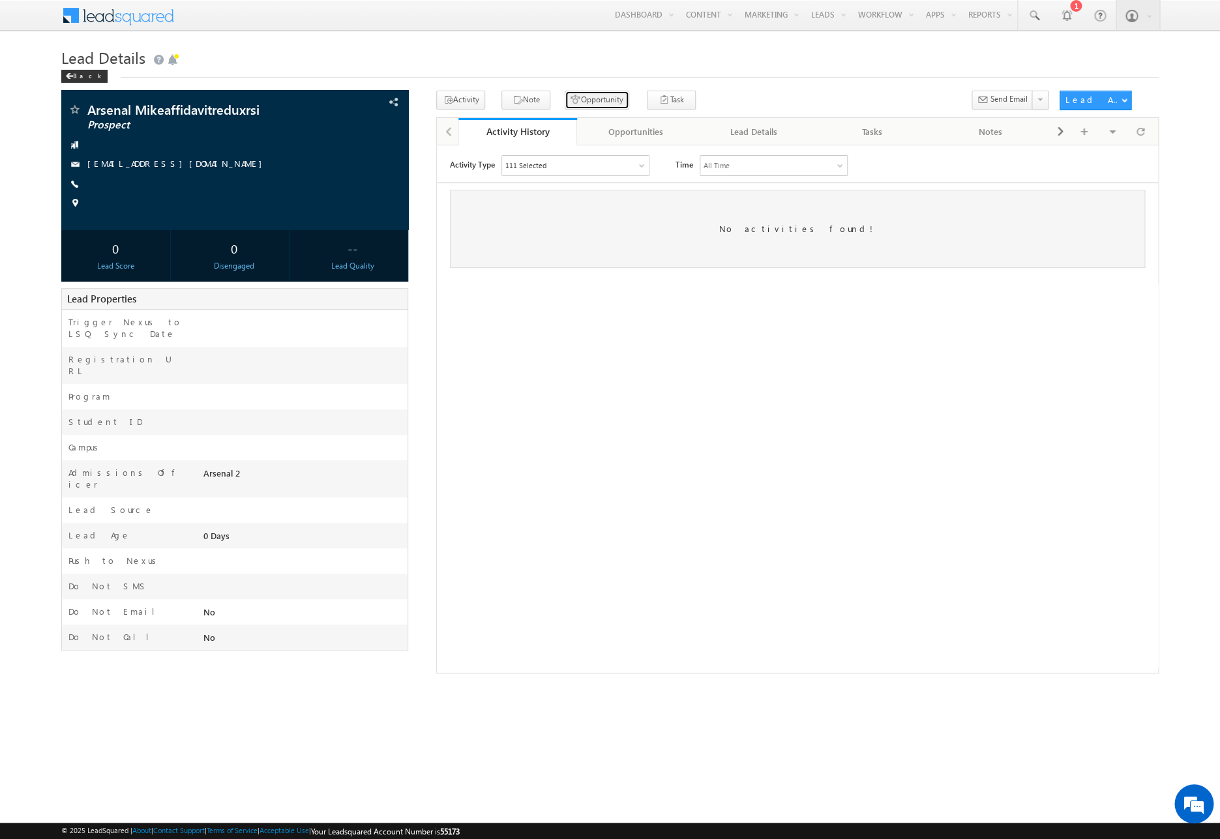
click at [603, 102] on button "Opportunity" at bounding box center [597, 100] width 65 height 19
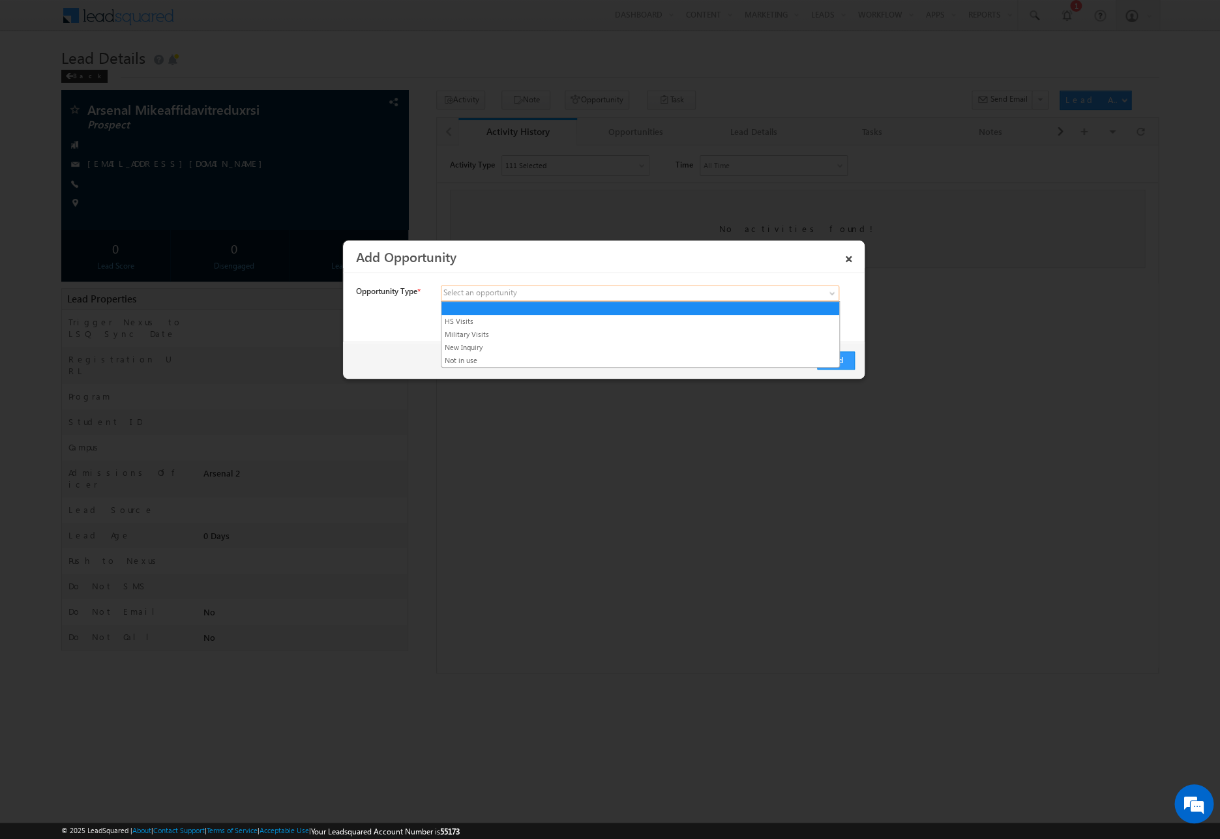
click at [640, 294] on span at bounding box center [542, 294] width 203 height 12
click at [629, 344] on link "New Inquiry" at bounding box center [640, 348] width 398 height 12
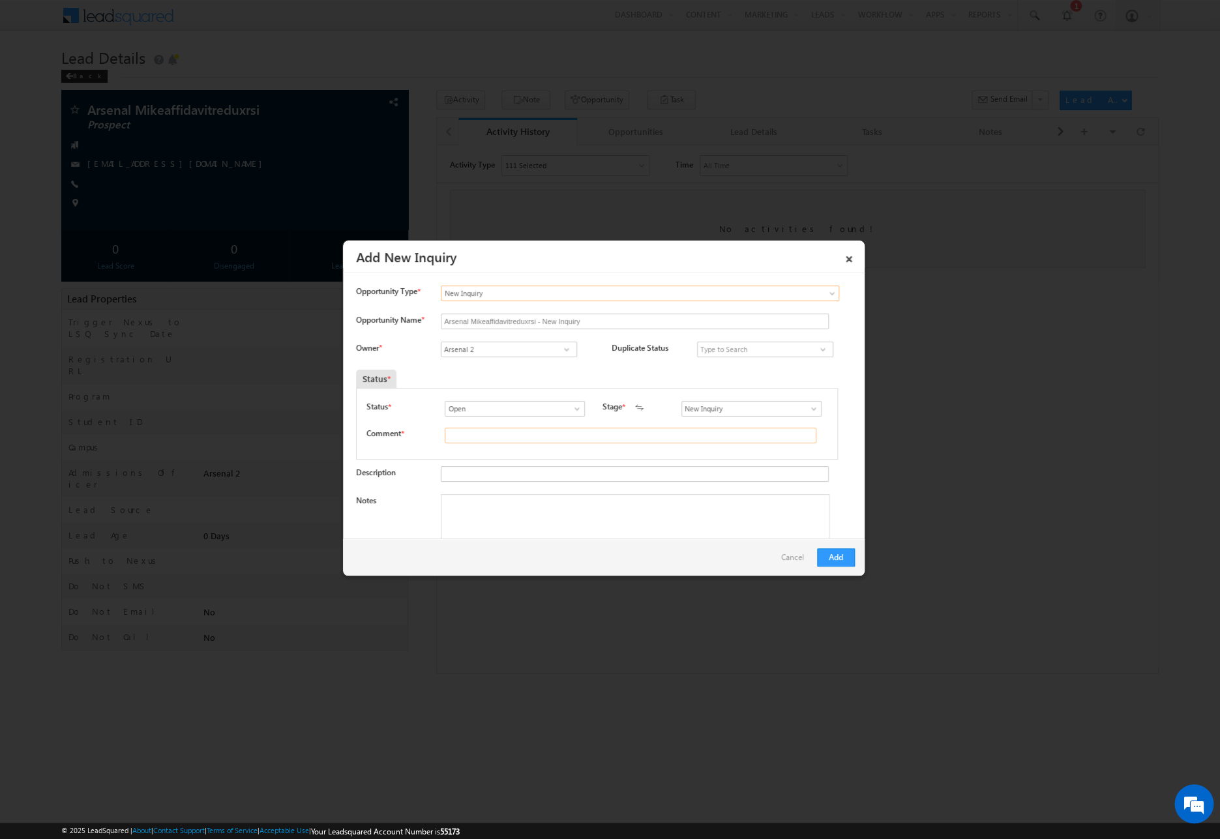
click at [501, 438] on input "text" at bounding box center [631, 436] width 372 height 16
type input "asdf"
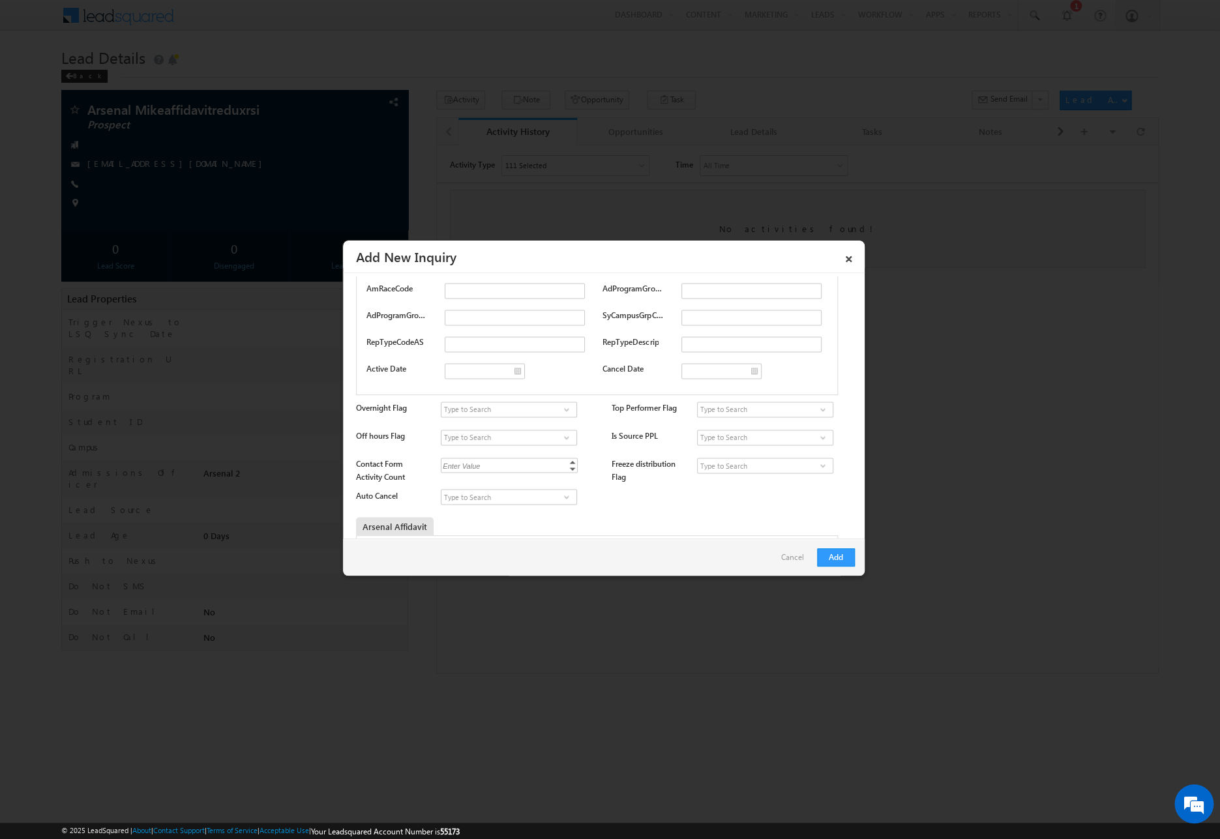
scroll to position [3897, 0]
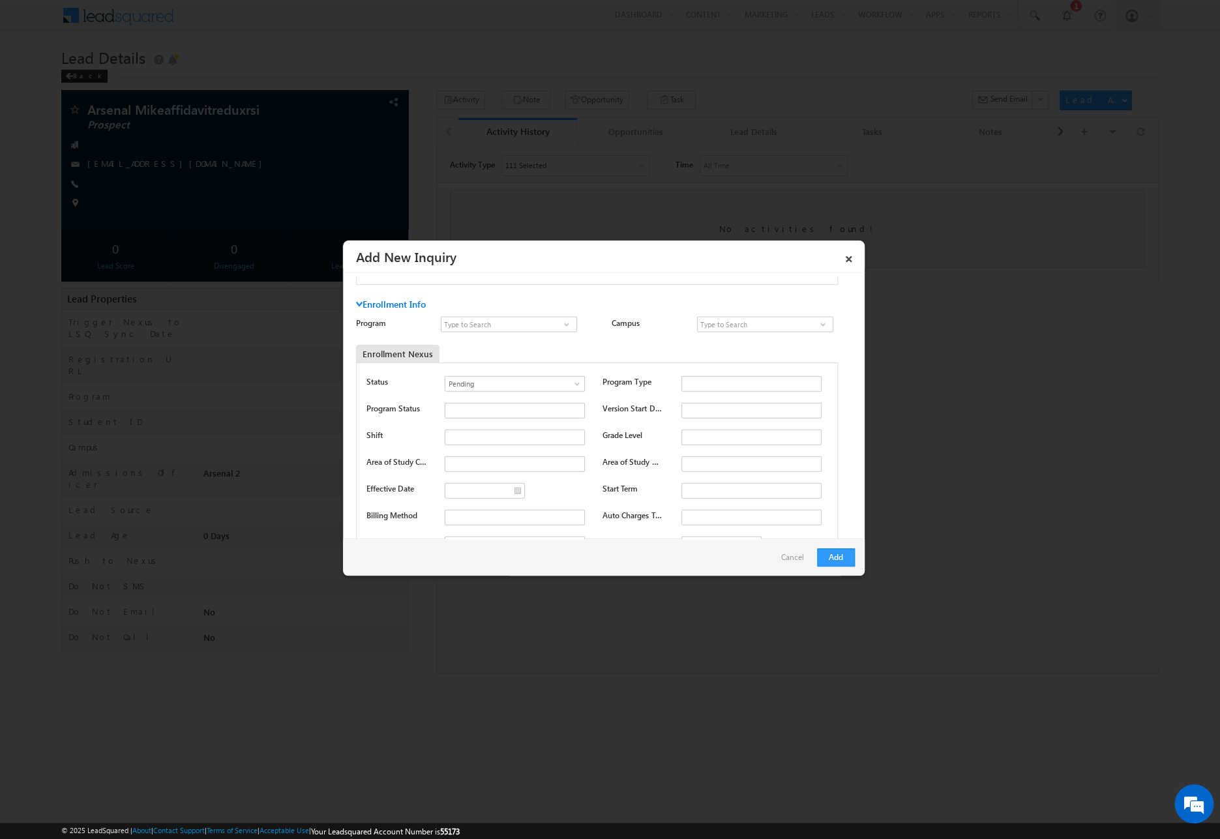
click at [690, 402] on div "Status Pending Approved Pending Program Type Program Status Version Start Date" at bounding box center [597, 618] width 483 height 511
click at [690, 410] on input "text" at bounding box center [751, 410] width 140 height 16
type input "[DATE] RT"
click at [539, 320] on input at bounding box center [509, 324] width 136 height 16
click at [538, 337] on link "Refrigeration Technologies" at bounding box center [509, 339] width 136 height 15
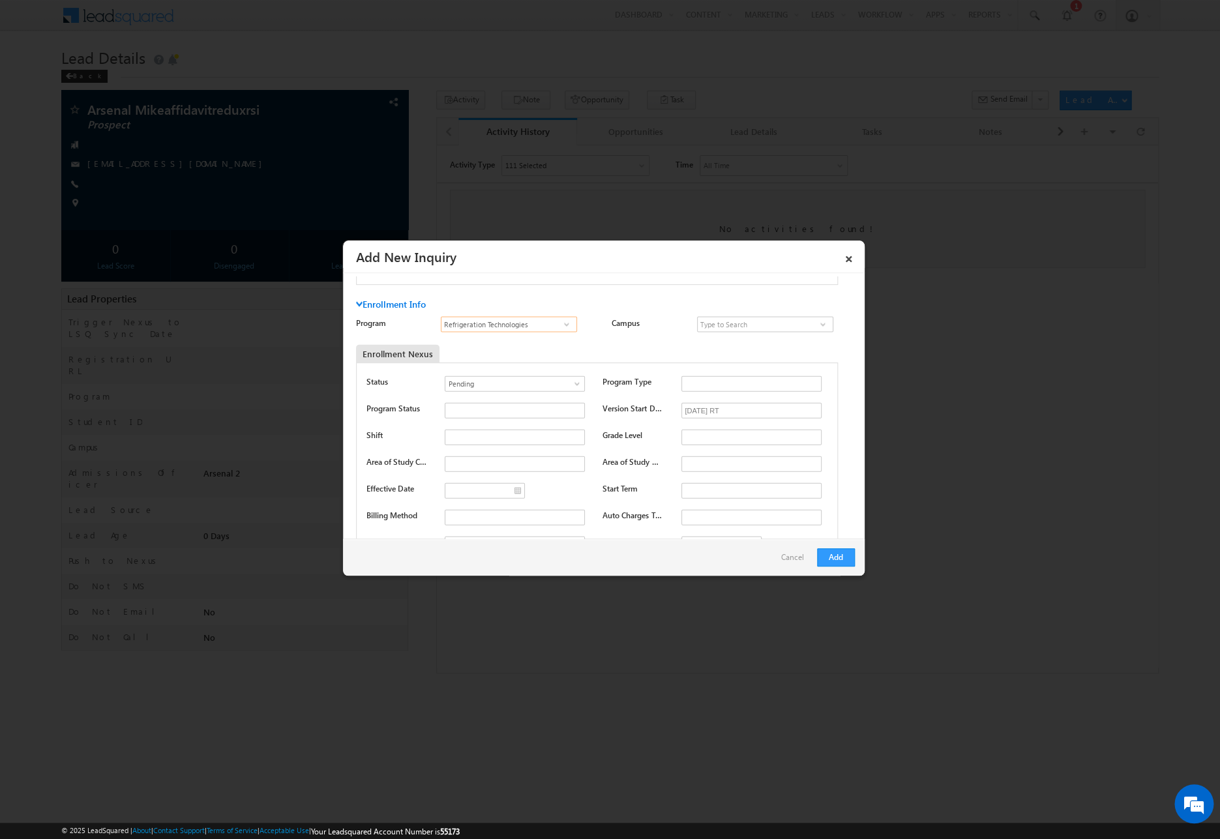
type input "Refrigeration Technologies"
click at [698, 338] on link "The Refrigeration School -[GEOGRAPHIC_DATA]" at bounding box center [765, 344] width 136 height 25
type input "The Refrigeration School -[GEOGRAPHIC_DATA]"
click at [830, 555] on button "Add" at bounding box center [836, 557] width 38 height 18
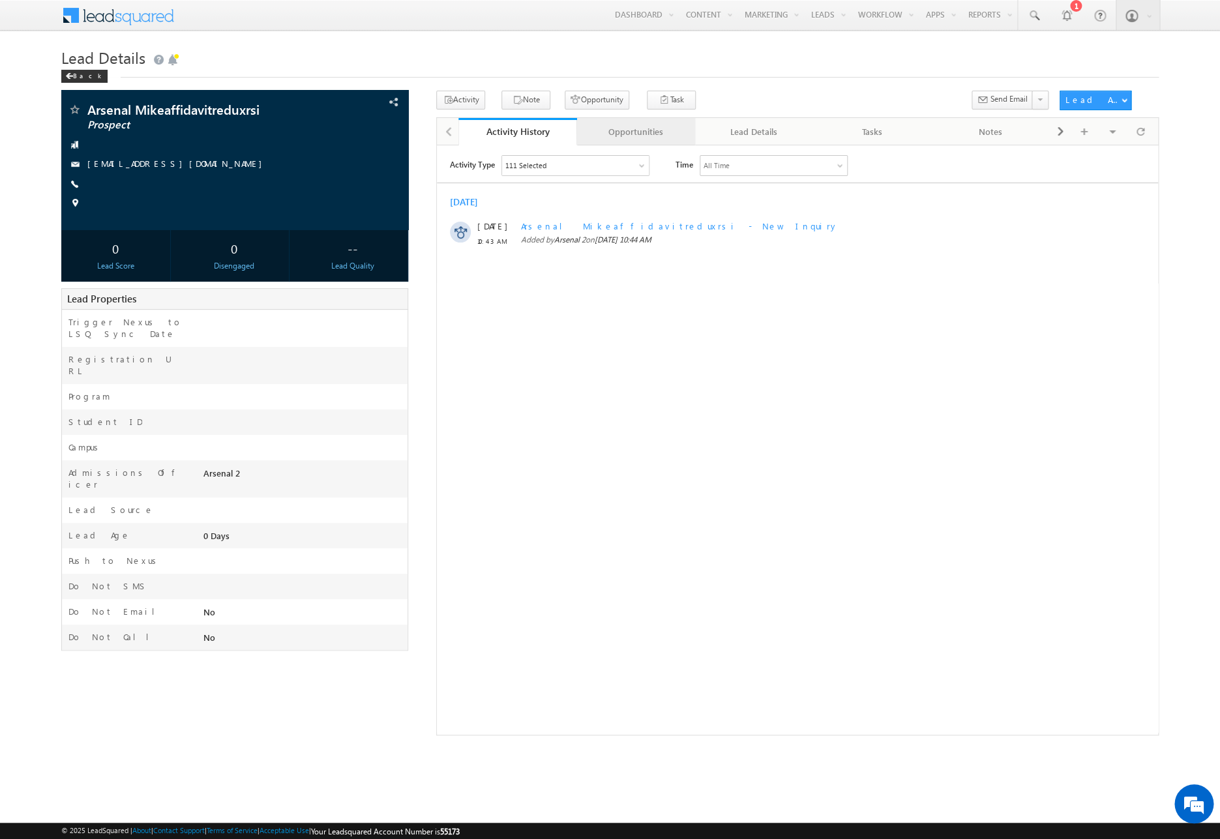
click at [650, 126] on div "Opportunities" at bounding box center [636, 132] width 96 height 16
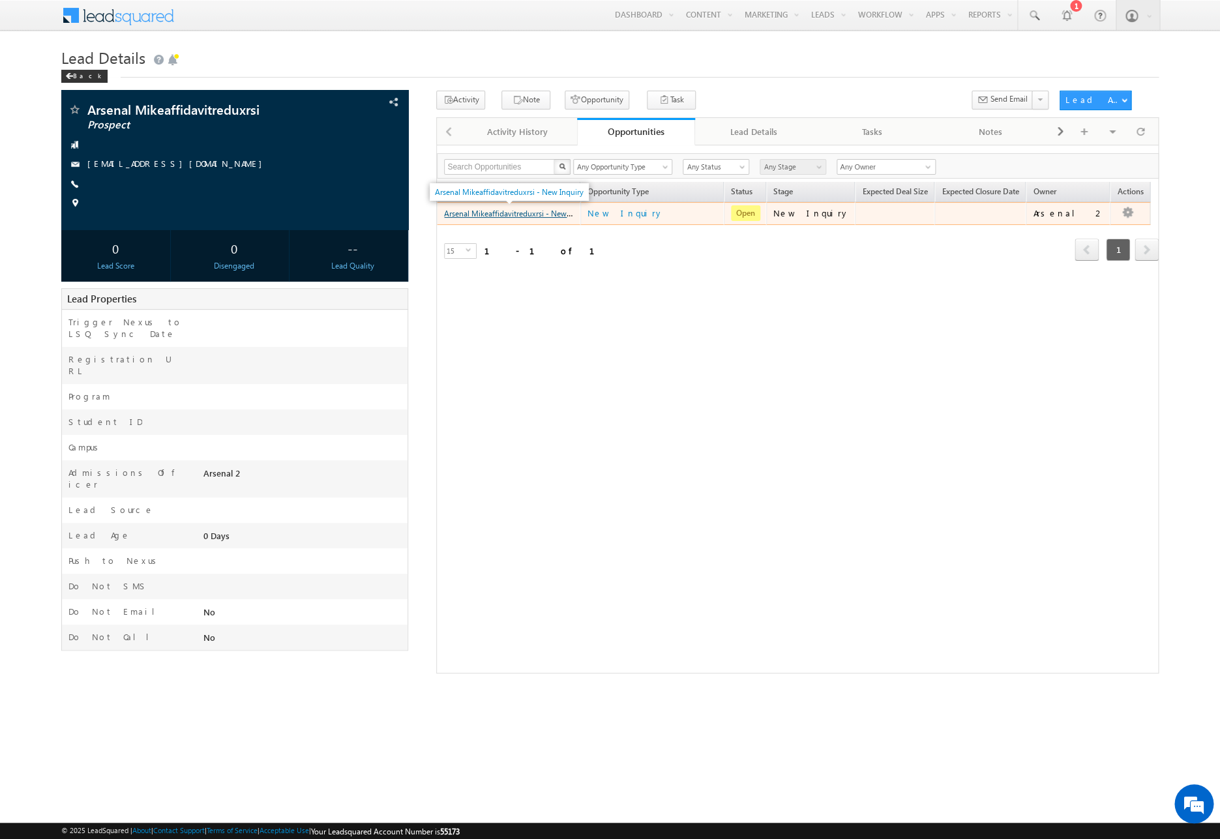
click at [543, 212] on link "Arsenal Mikeaffidavitreduxrsi - New Inquiry" at bounding box center [518, 212] width 149 height 11
